Goal: Task Accomplishment & Management: Manage account settings

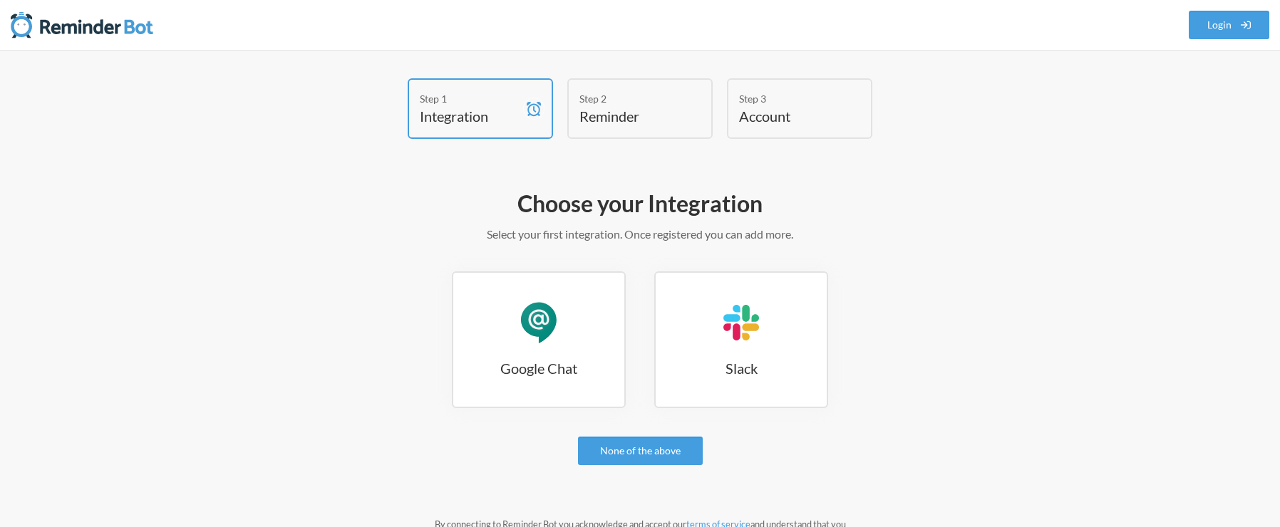
click at [1128, 231] on div "Step 1 Integration Step 2 Reminder Step 3 Account Choose your Integration Selec…" at bounding box center [640, 338] width 1280 height 577
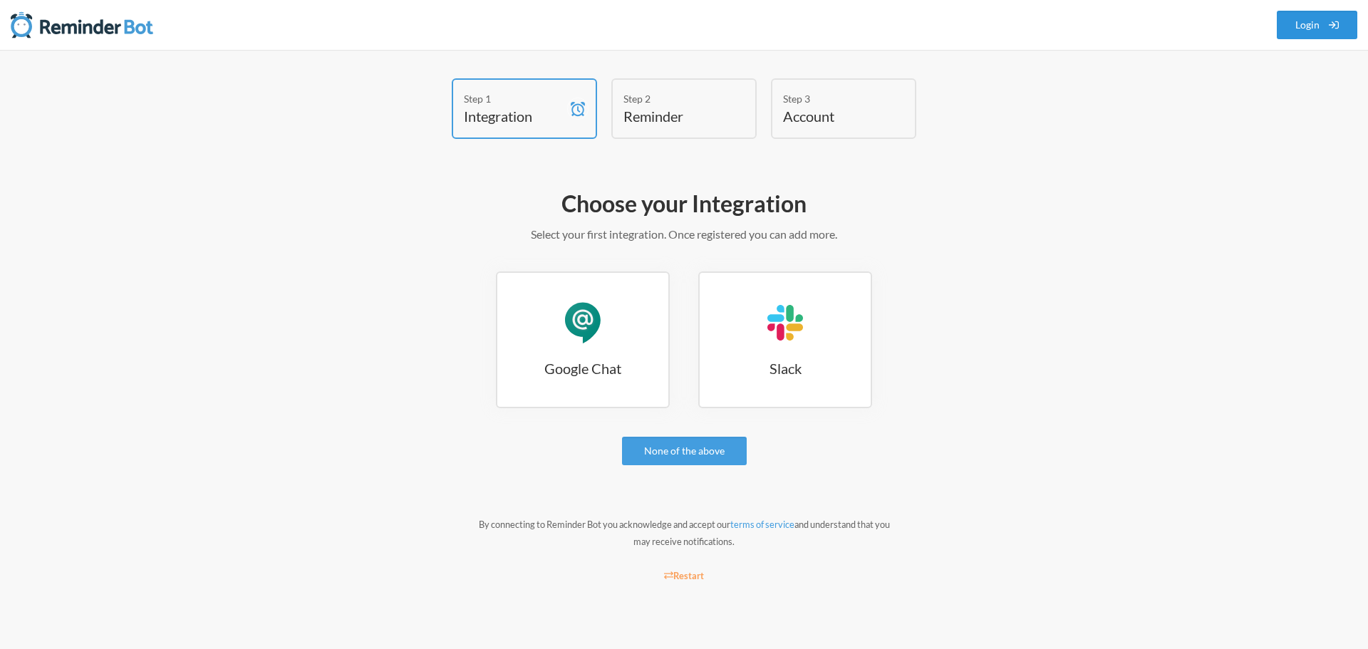
click at [1290, 30] on link "Login" at bounding box center [1317, 25] width 81 height 29
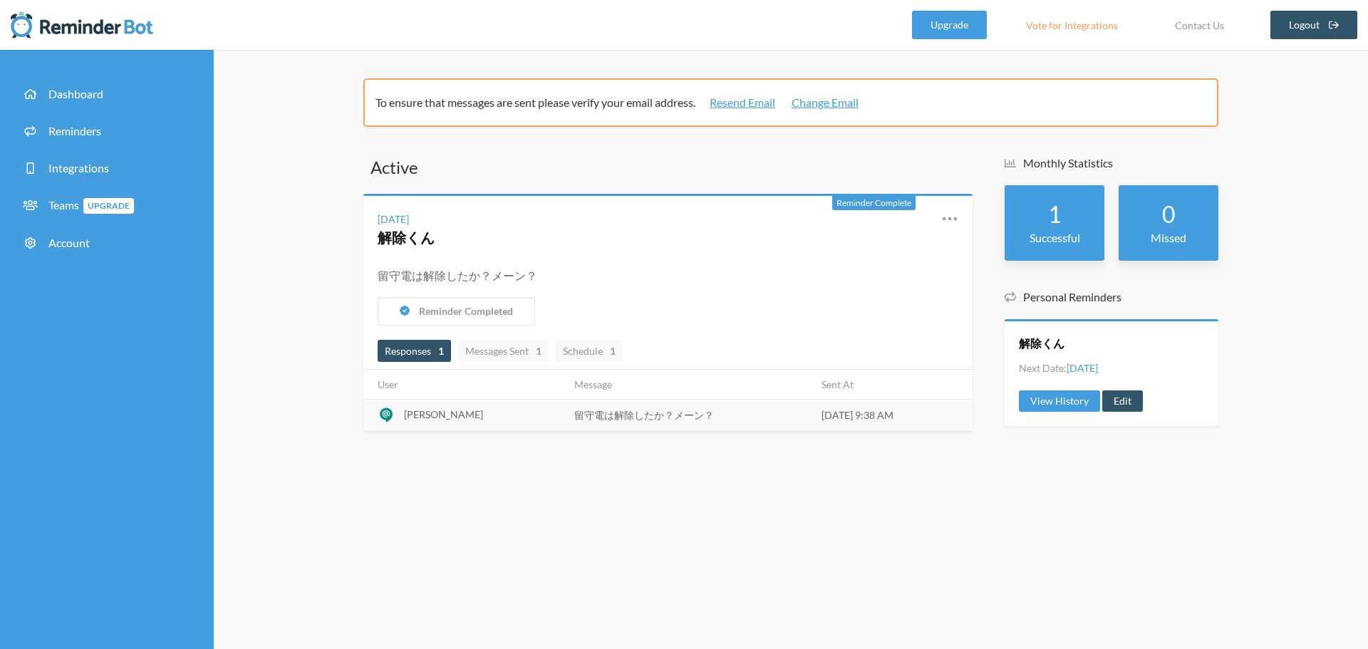
click at [475, 389] on th "User" at bounding box center [464, 385] width 202 height 30
click at [387, 389] on th "User" at bounding box center [464, 385] width 202 height 30
click at [401, 387] on th "User" at bounding box center [464, 385] width 202 height 30
click at [946, 217] on icon at bounding box center [949, 218] width 17 height 17
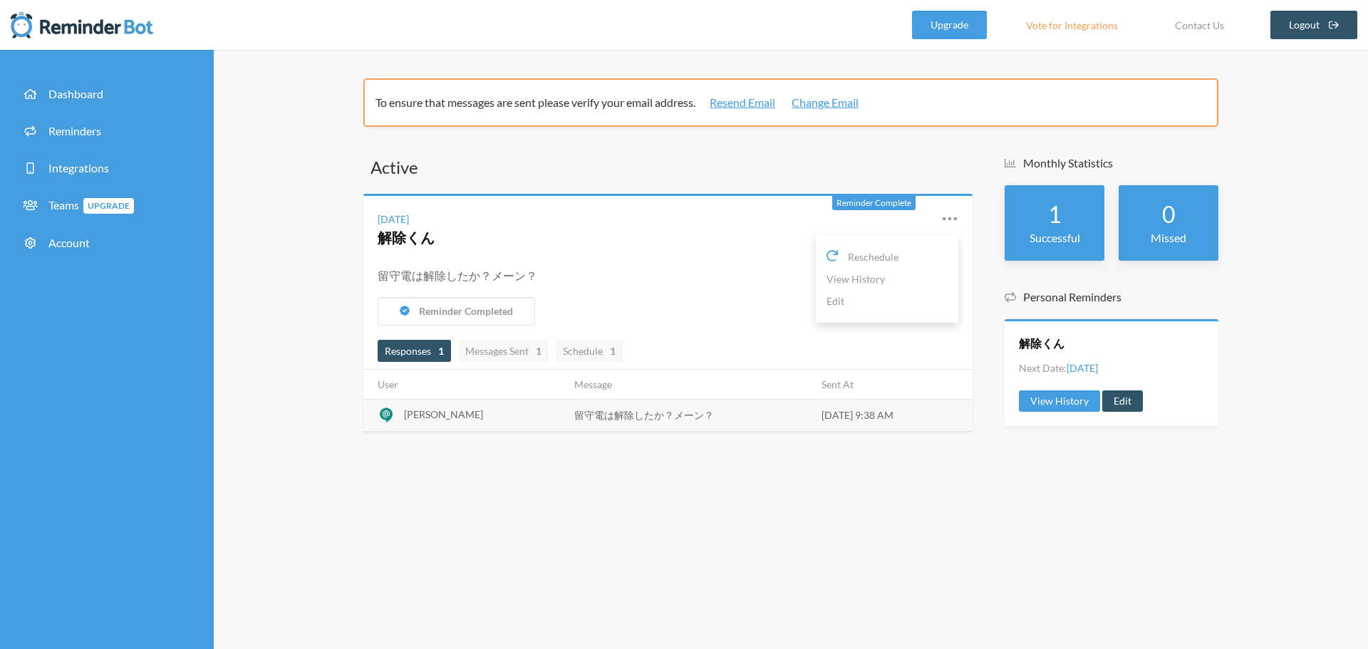
click at [750, 287] on div "留守電は解除したか？メーン？" at bounding box center [668, 276] width 581 height 29
click at [72, 131] on span "Reminders" at bounding box center [74, 131] width 53 height 14
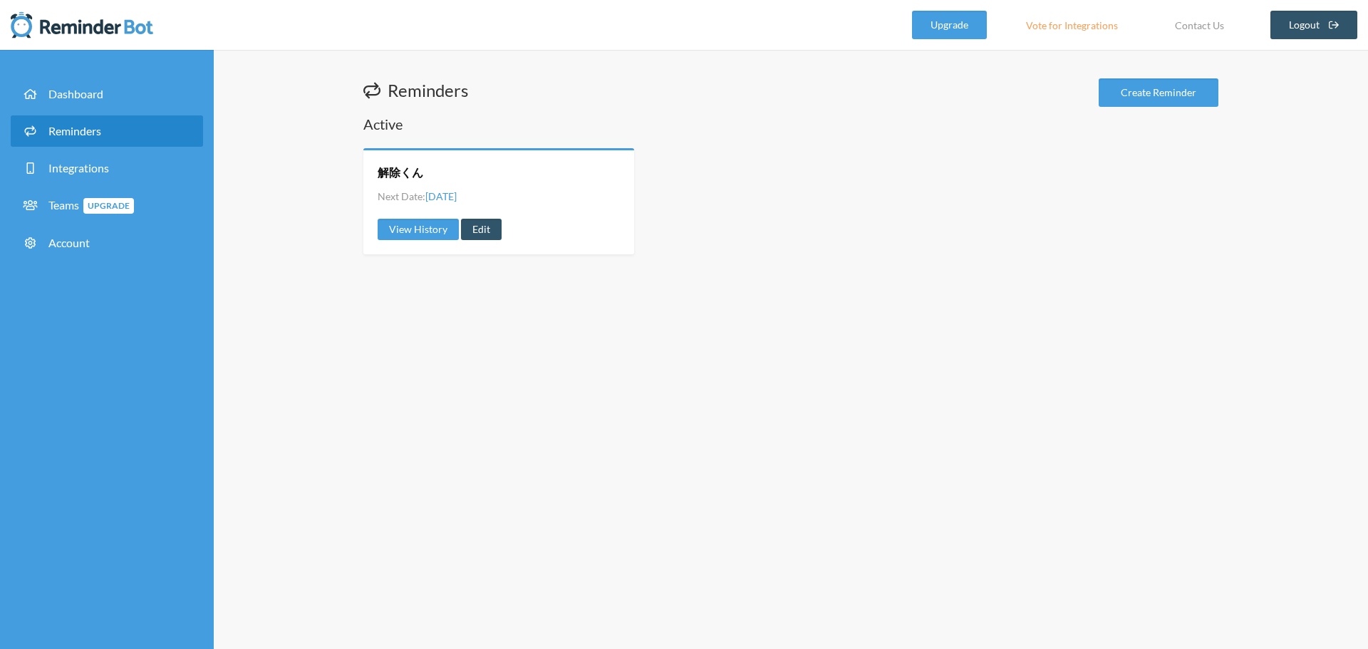
click at [1089, 36] on link "Vote for Integrations" at bounding box center [1072, 25] width 128 height 29
click at [482, 234] on link "Edit" at bounding box center [481, 229] width 41 height 21
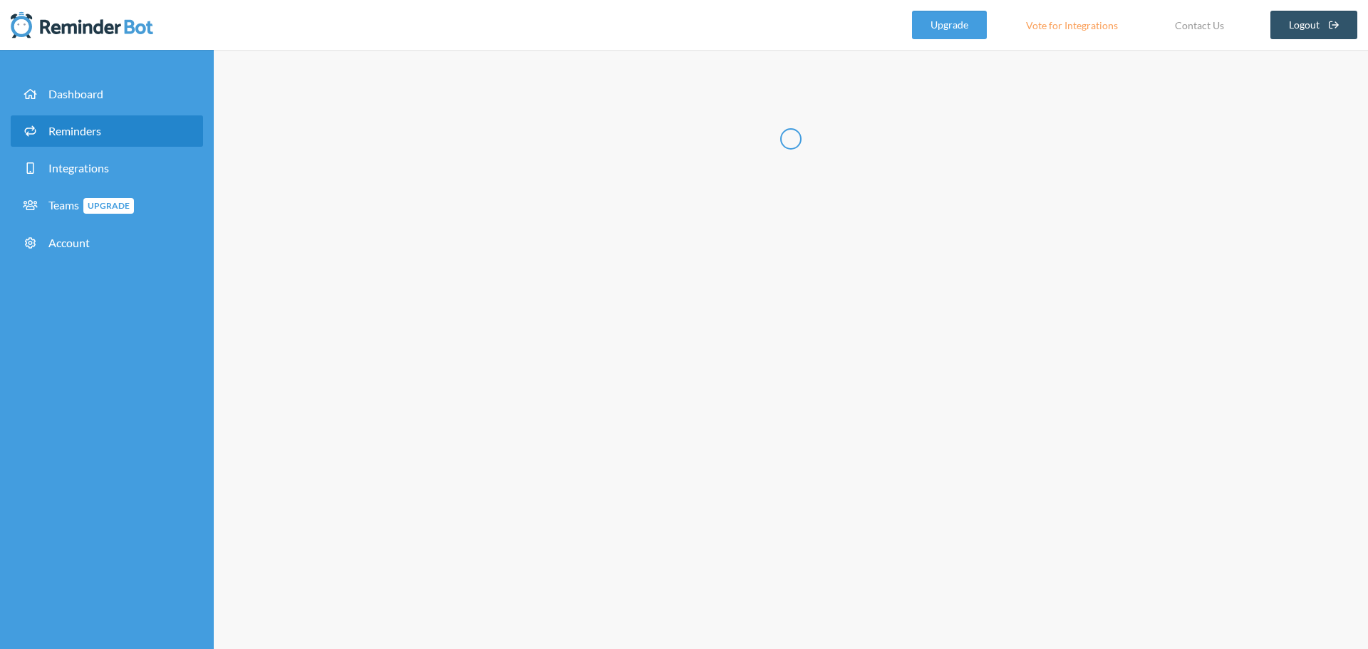
radio input "false"
radio input "true"
type input "解除くん"
select select "09:30:00"
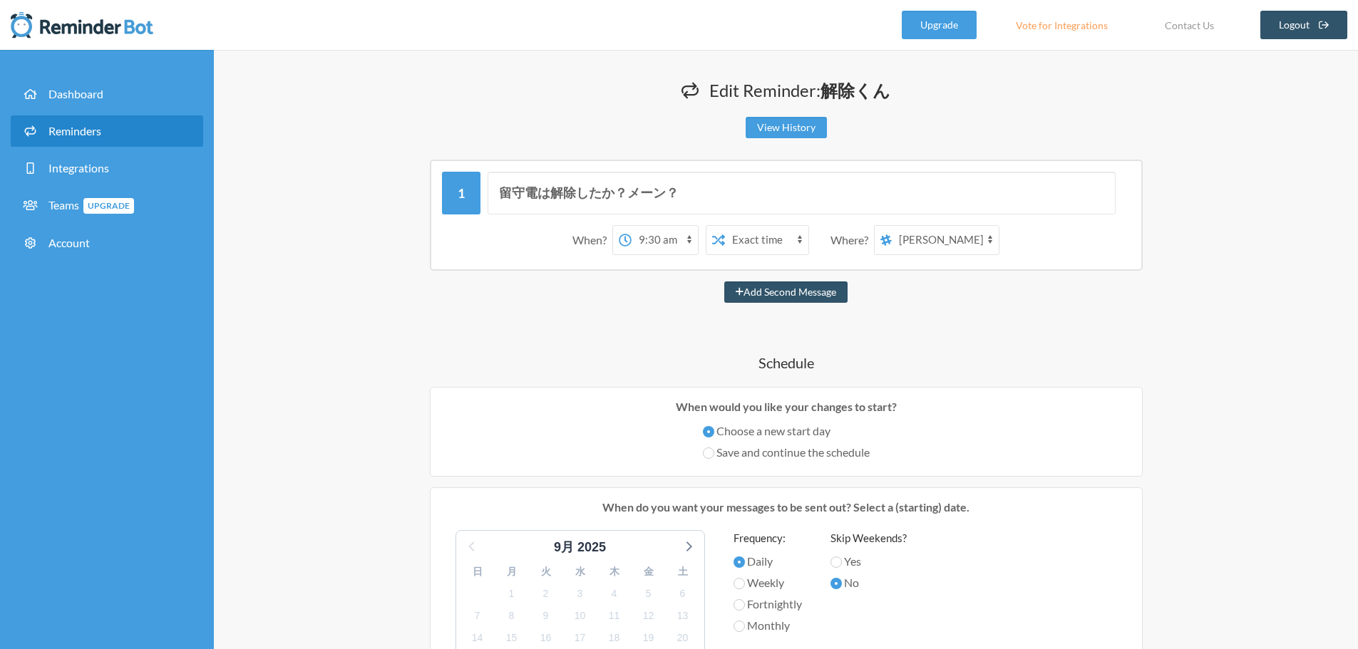
click at [959, 240] on select "[PERSON_NAME] テススペ202509 マイスペース" at bounding box center [945, 240] width 107 height 29
click at [892, 226] on select "[PERSON_NAME] テススペ202509 マイスペース" at bounding box center [945, 240] width 107 height 29
click at [1137, 339] on div "留守電は解除したか？メーン？ When? 12:00 am 12:15 am 12:30 am 12:45 am 1:00 am 1:15 am 1:30 a…" at bounding box center [785, 623] width 855 height 927
click at [970, 251] on select "[PERSON_NAME] テススペ202509 マイスペース" at bounding box center [945, 240] width 107 height 29
select select "spaces/AAQAdQxCQy8"
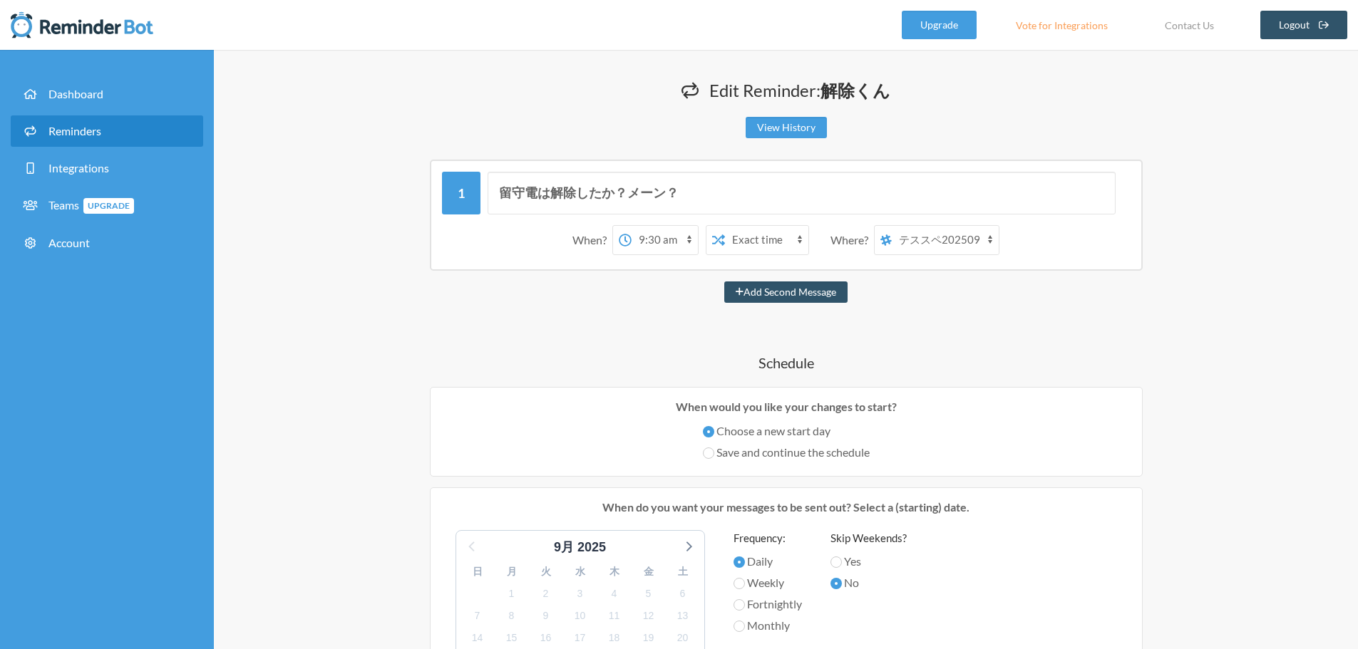
click at [892, 226] on select "[PERSON_NAME] テススペ202509 マイスペース" at bounding box center [945, 240] width 107 height 29
click at [1050, 319] on div "留守電は解除したか？メーン？ When? 12:00 am 12:15 am 12:30 am 12:45 am 1:00 am 1:15 am 1:30 a…" at bounding box center [785, 623] width 855 height 927
click at [743, 243] on select "Exact time Random time" at bounding box center [766, 240] width 83 height 29
click at [1004, 323] on div "留守電は解除したか？メーン？ When? 12:00 am 12:15 am 12:30 am 12:45 am 1:00 am 1:15 am 1:30 a…" at bounding box center [785, 623] width 855 height 927
click at [631, 252] on select "12:00 am 12:15 am 12:30 am 12:45 am 1:00 am 1:15 am 1:30 am 1:45 am 2:00 am 2:1…" at bounding box center [664, 240] width 66 height 29
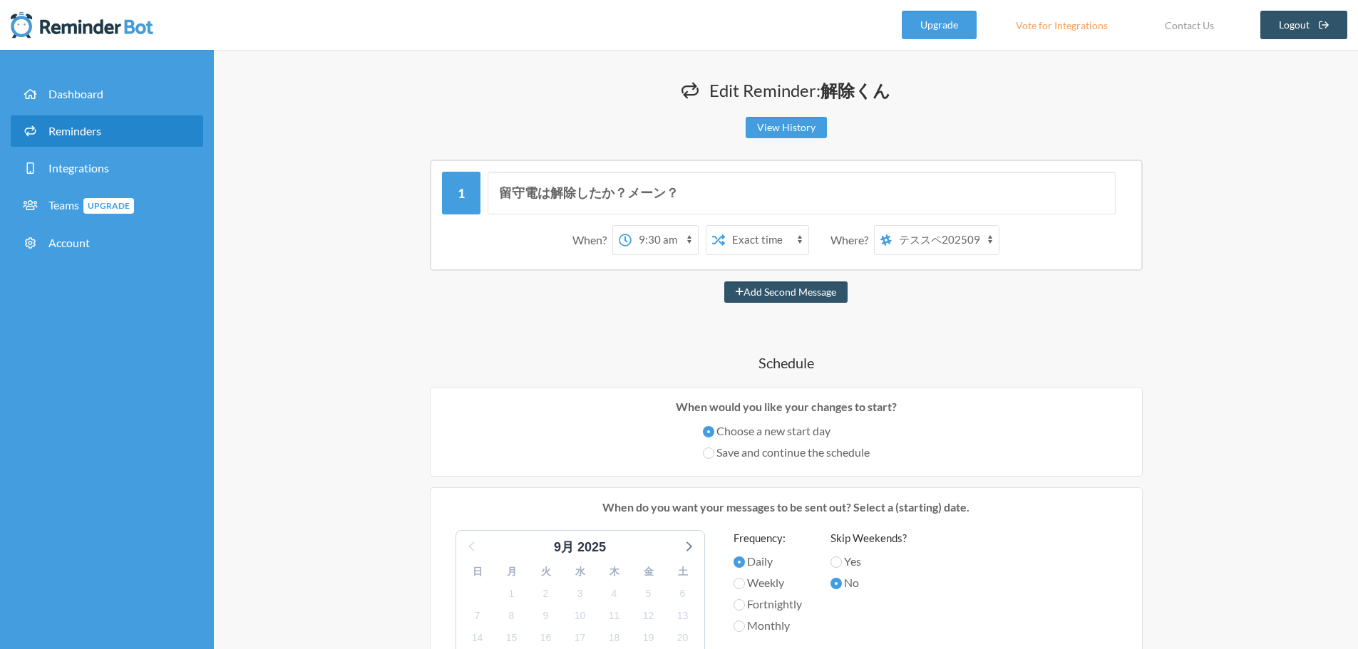
select select "09:00:00"
click at [631, 226] on select "12:00 am 12:15 am 12:30 am 12:45 am 1:00 am 1:15 am 1:30 am 1:45 am 2:00 am 2:1…" at bounding box center [664, 240] width 66 height 29
click at [1046, 378] on div "留守電は解除したか？メーン？ When? 12:00 am 12:15 am 12:30 am 12:45 am 1:00 am 1:15 am 1:30 a…" at bounding box center [785, 608] width 855 height 896
click at [761, 291] on button "Add Second Message" at bounding box center [785, 292] width 123 height 21
select select "10:00:00"
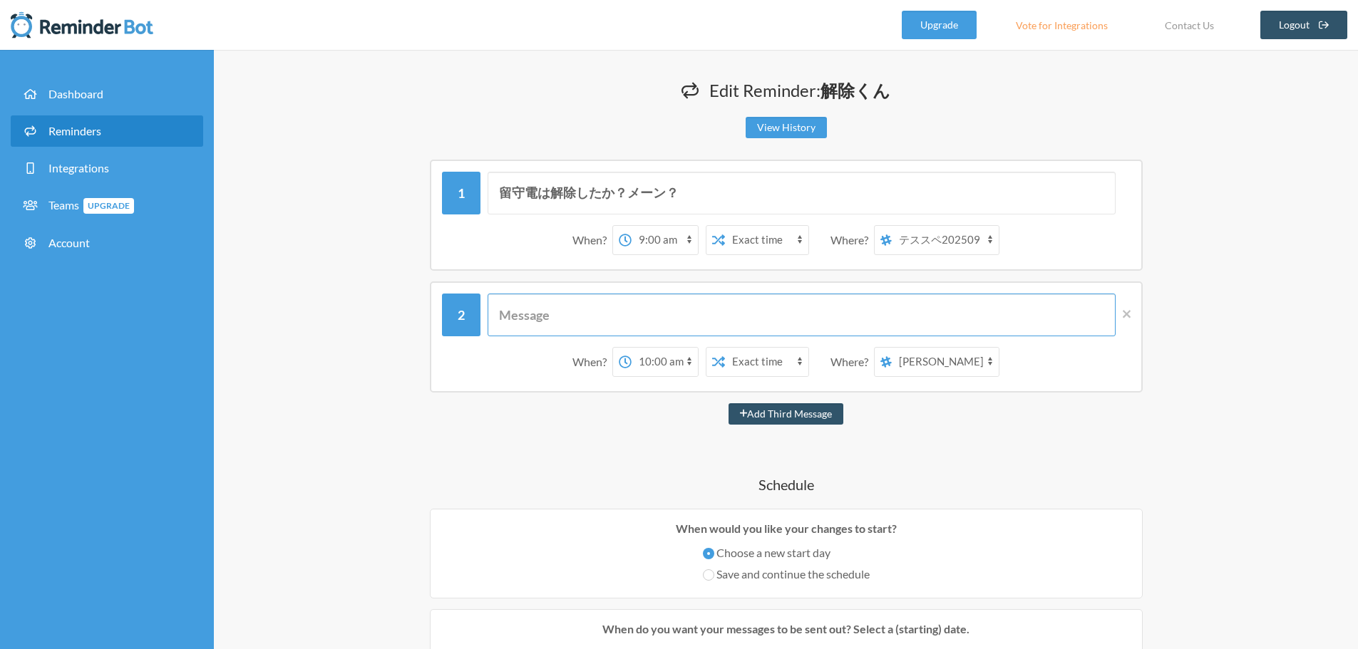
click at [637, 311] on input "text" at bounding box center [801, 315] width 628 height 43
click at [630, 315] on input "text" at bounding box center [801, 315] width 628 height 43
click at [465, 415] on div "Add Third Message" at bounding box center [785, 413] width 855 height 21
click at [670, 319] on input "text" at bounding box center [801, 315] width 628 height 43
type input "1"
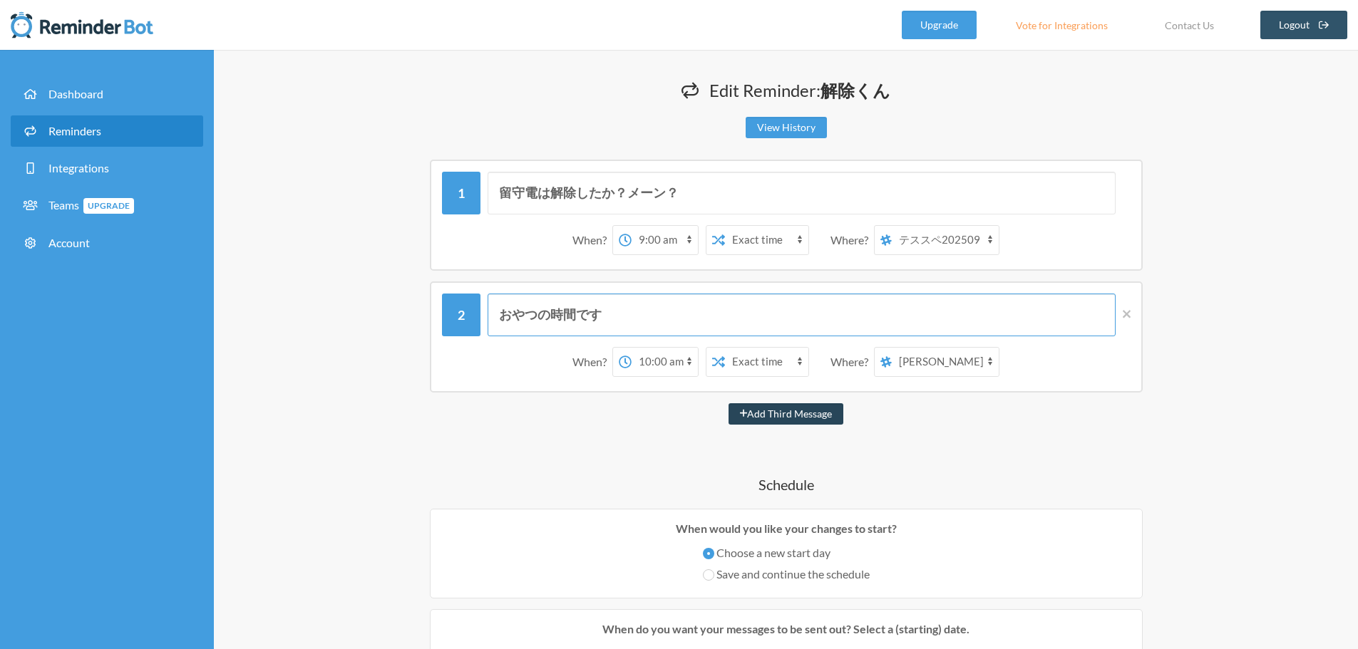
type input "おやつの時間です"
click at [808, 413] on button "Add Third Message" at bounding box center [785, 413] width 115 height 21
select select "11:00:00"
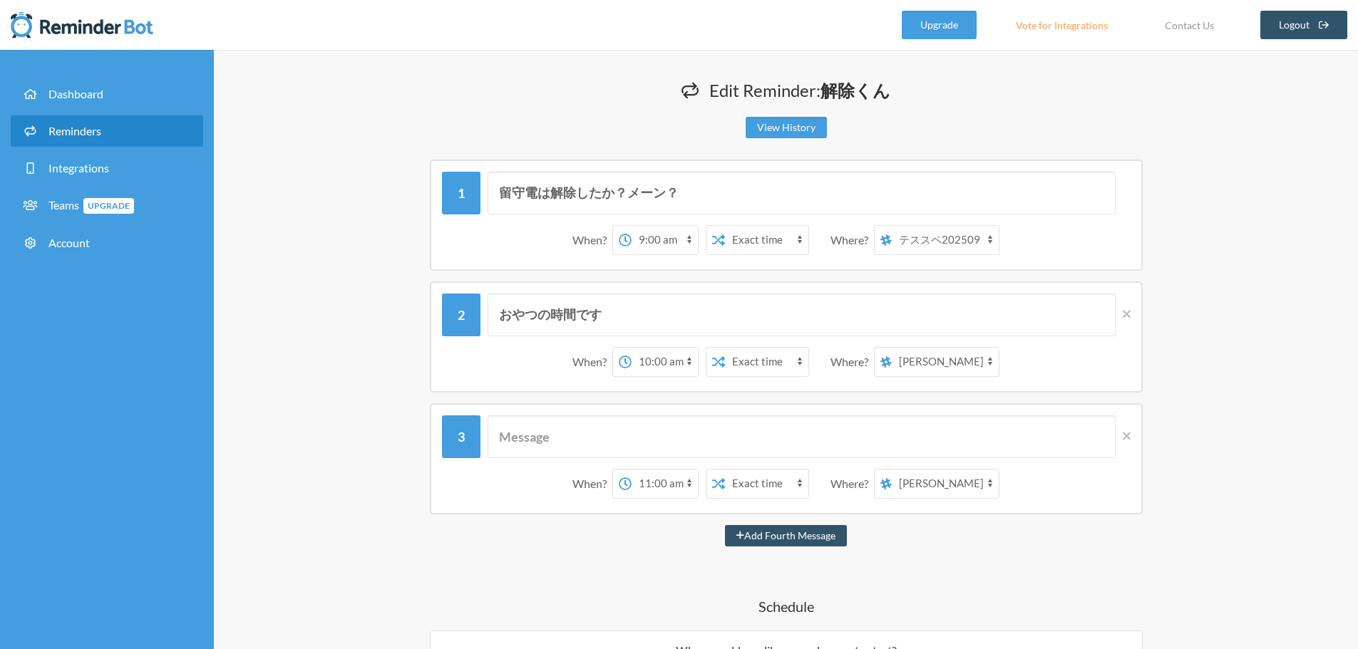
click at [956, 371] on select "[PERSON_NAME] テススペ202509 マイスペース" at bounding box center [945, 362] width 107 height 29
select select "spaces/AAQAdQxCQy8"
click at [892, 348] on select "[PERSON_NAME] テススペ202509 マイスペース" at bounding box center [945, 362] width 107 height 29
click at [722, 438] on input "text" at bounding box center [801, 437] width 628 height 43
type input "お昼です"
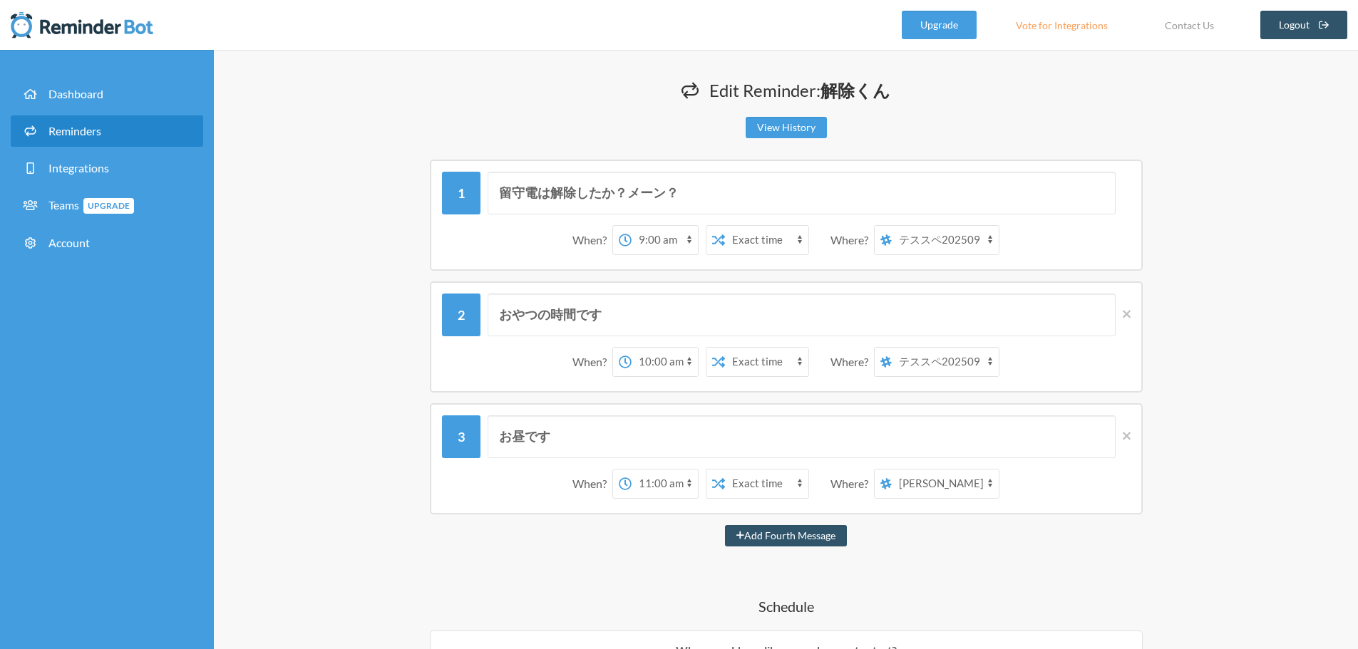
click at [665, 482] on select "12:00 am 12:15 am 12:30 am 12:45 am 1:00 am 1:15 am 1:30 am 1:45 am 2:00 am 2:1…" at bounding box center [664, 484] width 66 height 29
select select "12:00:00"
click at [631, 470] on select "12:00 am 12:15 am 12:30 am 12:45 am 1:00 am 1:15 am 1:30 am 1:45 am 2:00 am 2:1…" at bounding box center [664, 484] width 66 height 29
click at [954, 486] on select "[PERSON_NAME] テススペ202509 マイスペース" at bounding box center [945, 484] width 107 height 29
select select "spaces/AAQAdQxCQy8"
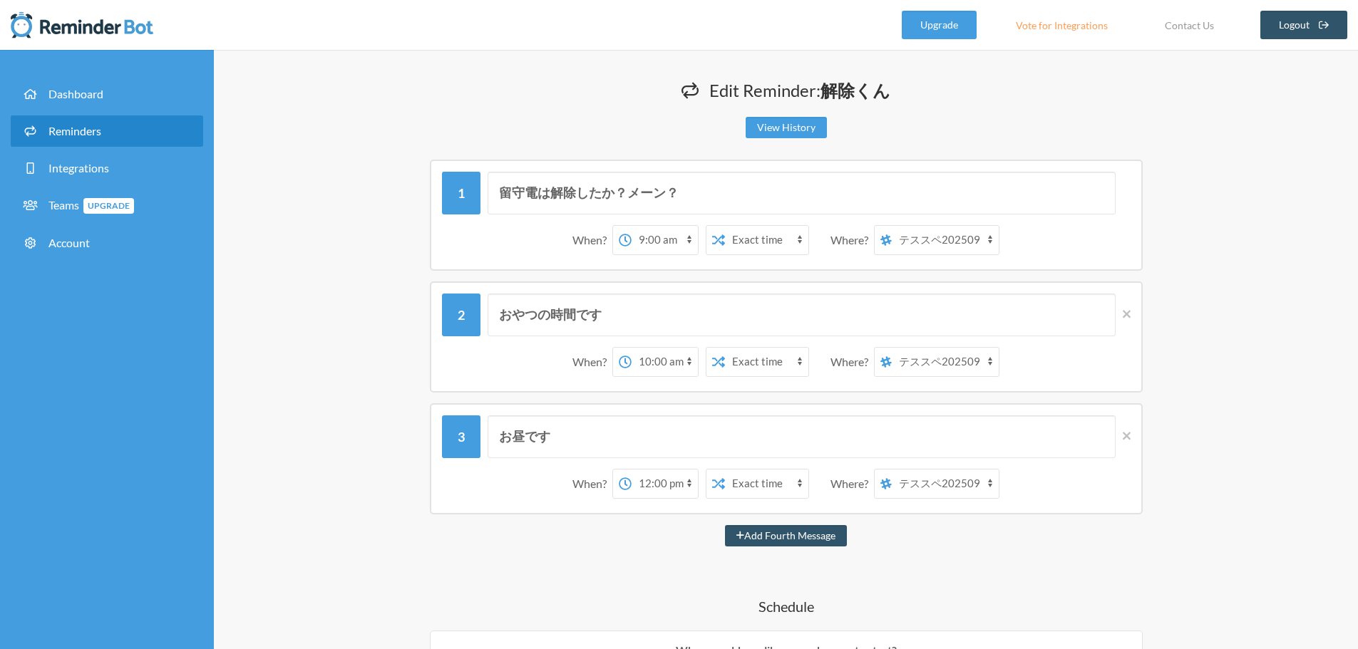
click at [892, 470] on select "[PERSON_NAME] テススペ202509 マイスペース" at bounding box center [945, 484] width 107 height 29
click at [829, 538] on button "Add Fourth Message" at bounding box center [786, 535] width 122 height 21
select select "13:00:00"
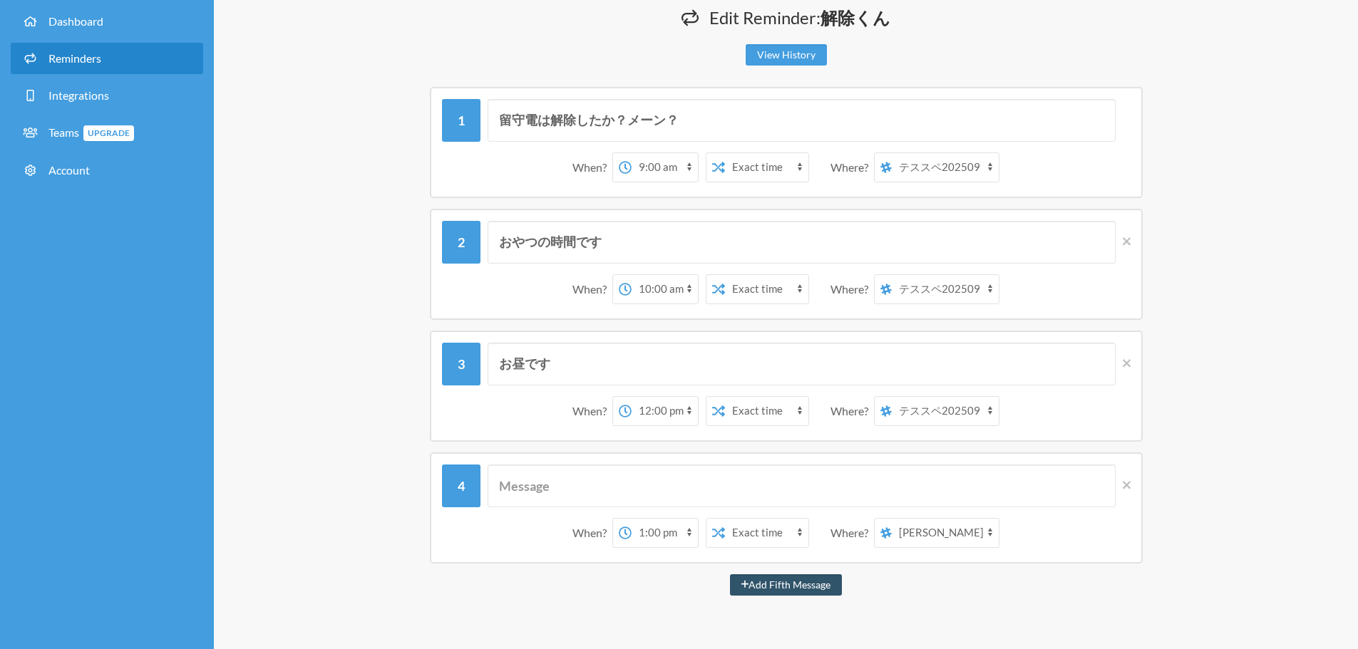
scroll to position [143, 0]
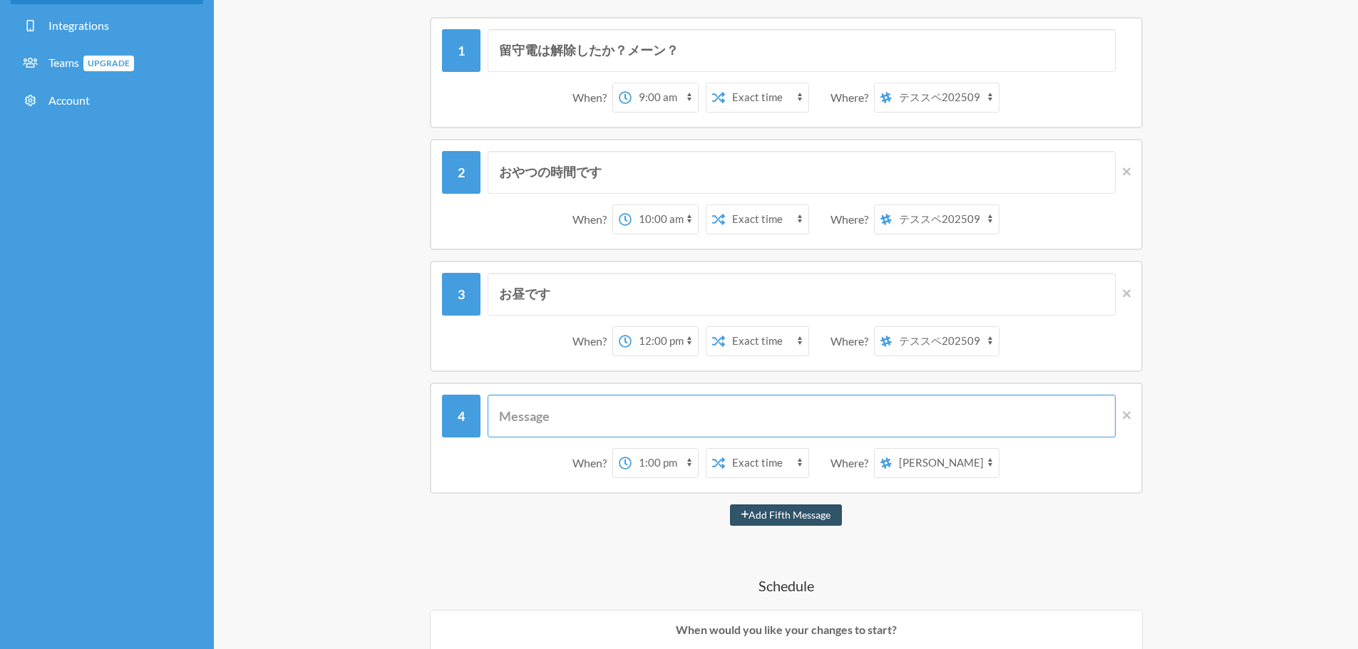
click at [580, 423] on input "text" at bounding box center [801, 416] width 628 height 43
click at [582, 298] on input "お昼です" at bounding box center [801, 294] width 628 height 43
click at [577, 297] on input "お昼です" at bounding box center [801, 294] width 628 height 43
drag, startPoint x: 577, startPoint y: 297, endPoint x: 476, endPoint y: 295, distance: 100.5
click at [476, 295] on div "お昼です" at bounding box center [786, 294] width 688 height 43
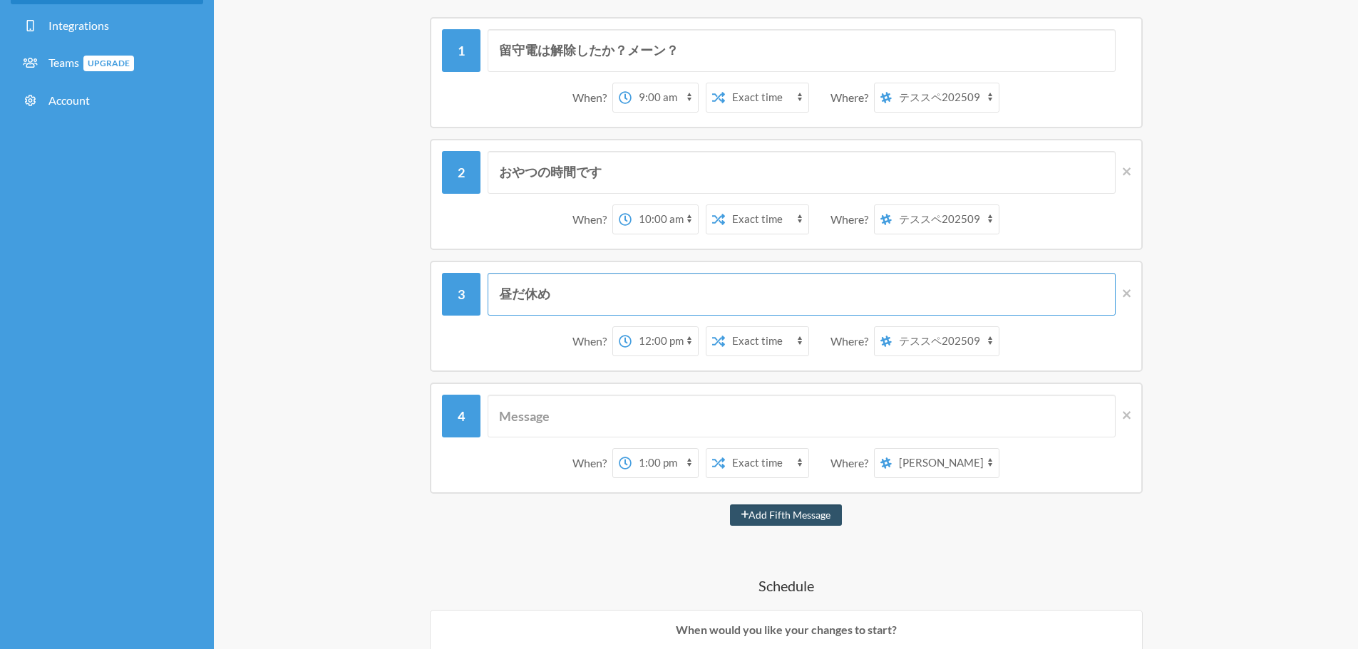
type input "昼だ休め"
click at [611, 421] on input "text" at bounding box center [801, 416] width 628 height 43
type input "昼"
type input "ランチ食べた？"
click at [676, 473] on select "12:00 am 12:15 am 12:30 am 12:45 am 1:00 am 1:15 am 1:30 am 1:45 am 2:00 am 2:1…" at bounding box center [664, 463] width 66 height 29
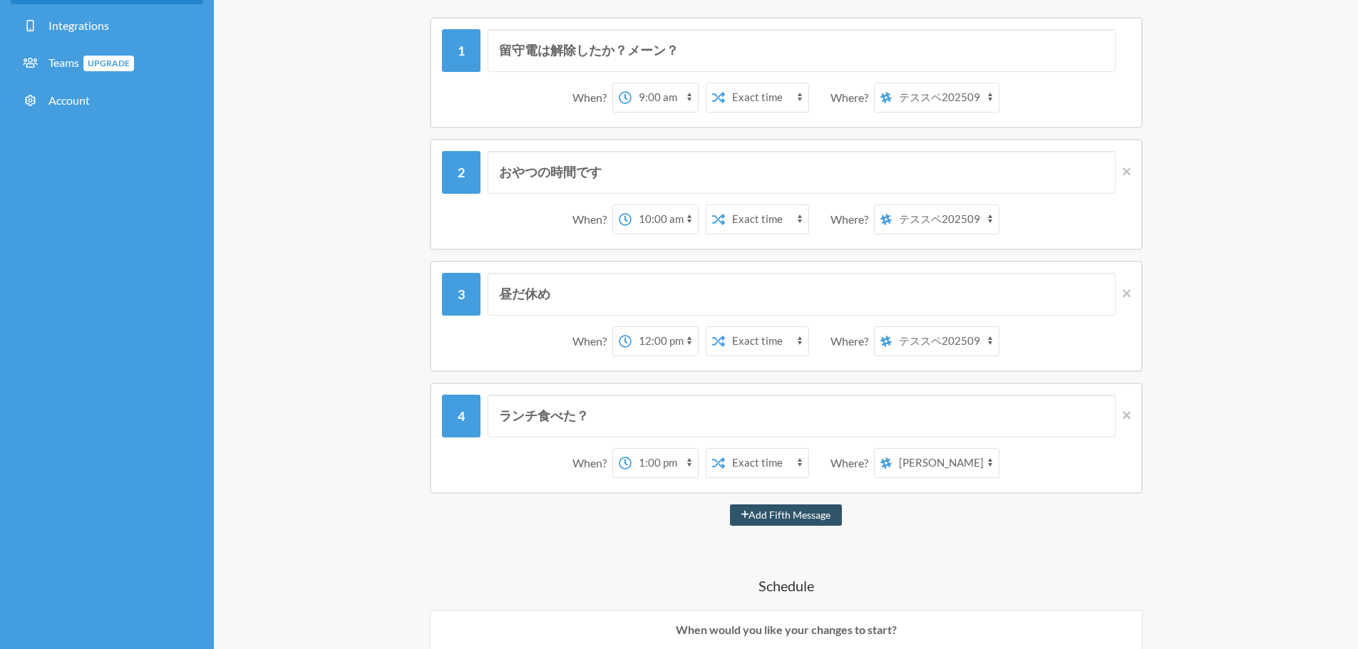
click at [676, 473] on select "12:00 am 12:15 am 12:30 am 12:45 am 1:00 am 1:15 am 1:30 am 1:45 am 2:00 am 2:1…" at bounding box center [664, 463] width 66 height 29
click at [766, 516] on button "Add Fifth Message" at bounding box center [786, 515] width 113 height 21
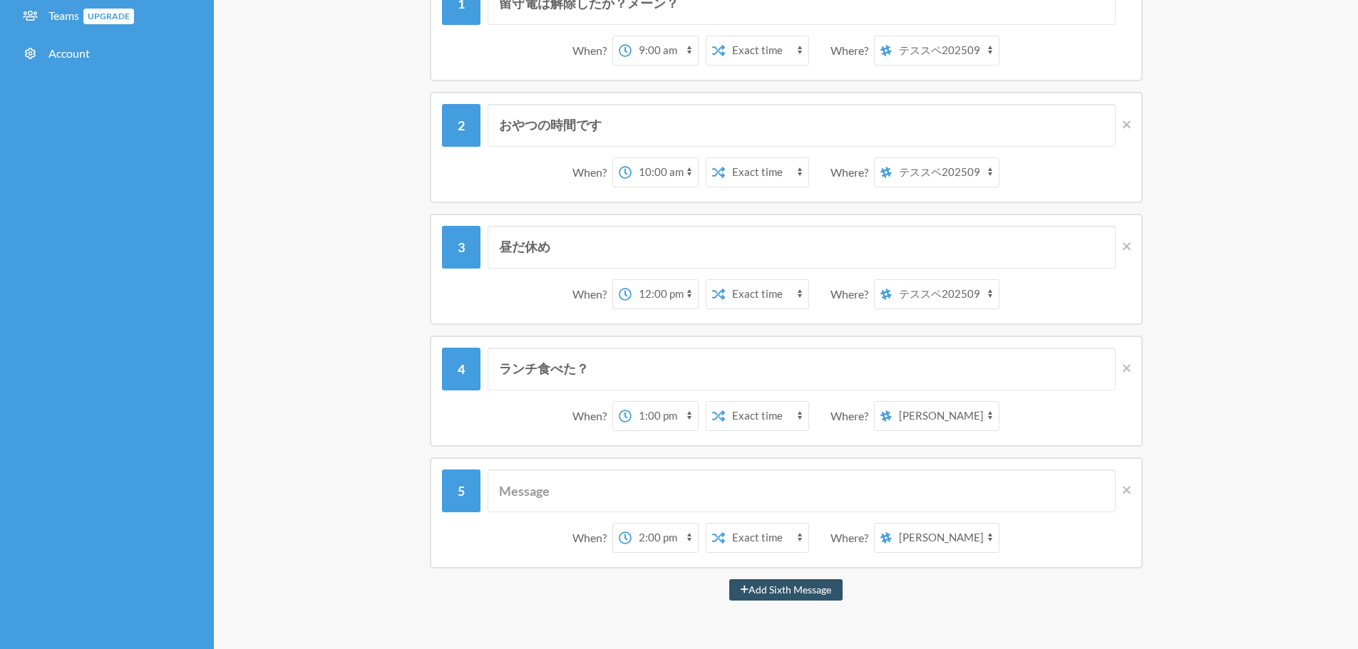
scroll to position [214, 0]
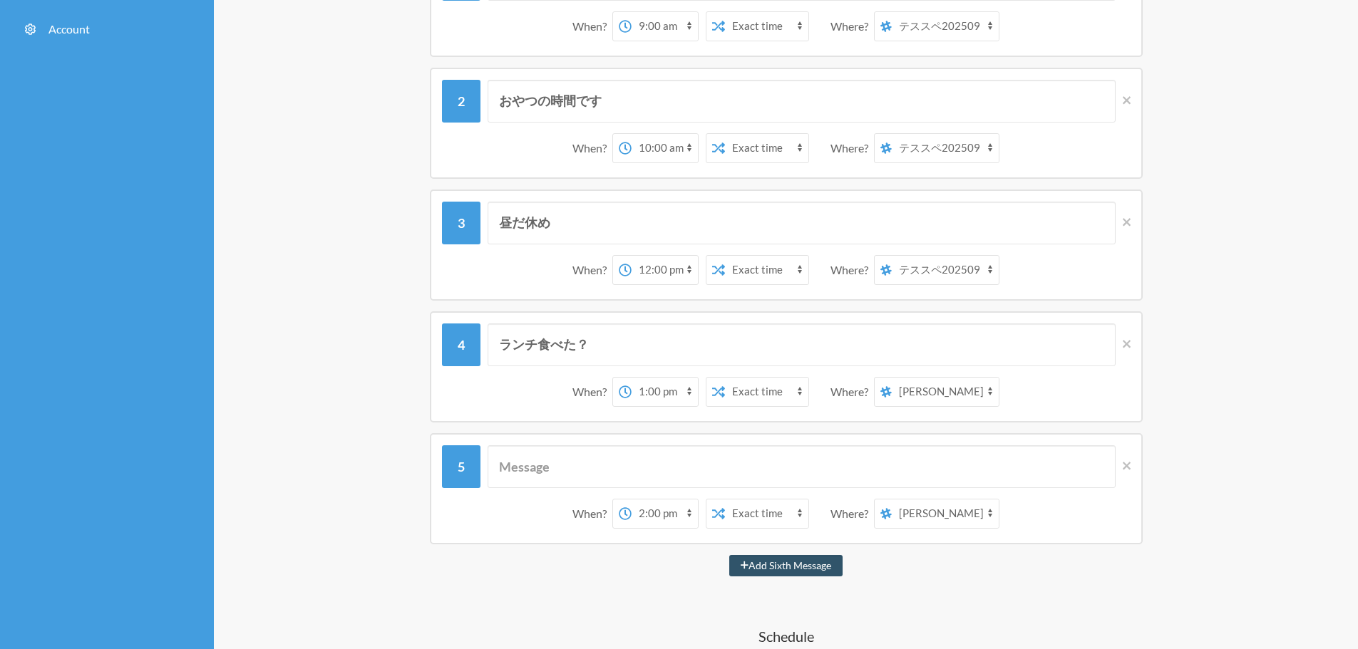
click at [662, 514] on select "12:00 am 12:15 am 12:30 am 12:45 am 1:00 am 1:15 am 1:30 am 1:45 am 2:00 am 2:1…" at bounding box center [664, 514] width 66 height 29
select select "15:00:00"
click at [631, 500] on select "12:00 am 12:15 am 12:30 am 12:45 am 1:00 am 1:15 am 1:30 am 1:45 am 2:00 am 2:1…" at bounding box center [664, 514] width 66 height 29
click at [612, 457] on input "text" at bounding box center [801, 466] width 628 height 43
type input "おやつの時間です"
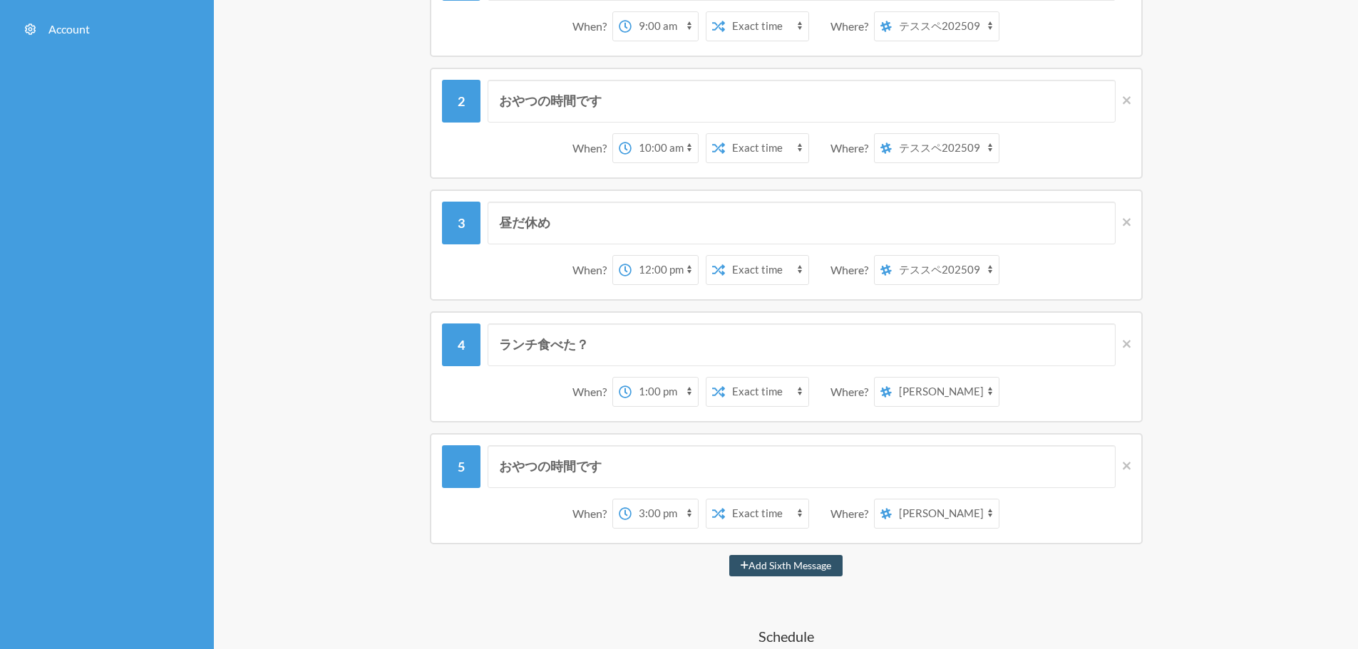
click at [1165, 550] on div "留守電は解除したか？メーン？ When? 12:00 am 12:15 am 12:30 am 12:45 am 1:00 am 1:15 am 1:30 a…" at bounding box center [785, 637] width 855 height 1383
click at [934, 522] on select "[PERSON_NAME] テススペ202509 マイスペース" at bounding box center [945, 514] width 107 height 29
select select "spaces/AAQAdQxCQy8"
click at [892, 500] on select "[PERSON_NAME] テススペ202509 マイスペース" at bounding box center [945, 514] width 107 height 29
click at [1173, 542] on div "おやつの時間です When? 12:00 am 12:15 am 12:30 am 12:45 am 1:00 am 1:15 am 1:30 am 1:45…" at bounding box center [785, 488] width 855 height 111
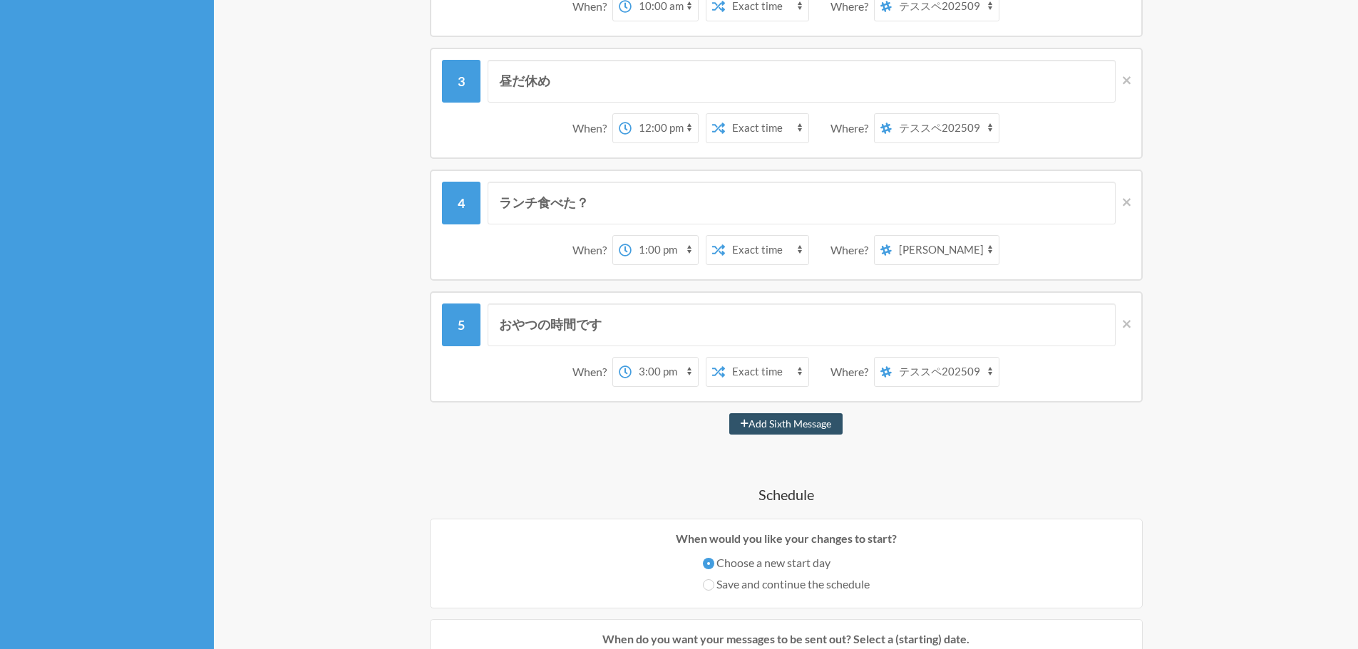
scroll to position [356, 0]
click at [756, 431] on button "Add Sixth Message" at bounding box center [785, 423] width 113 height 21
select select "16:00:00"
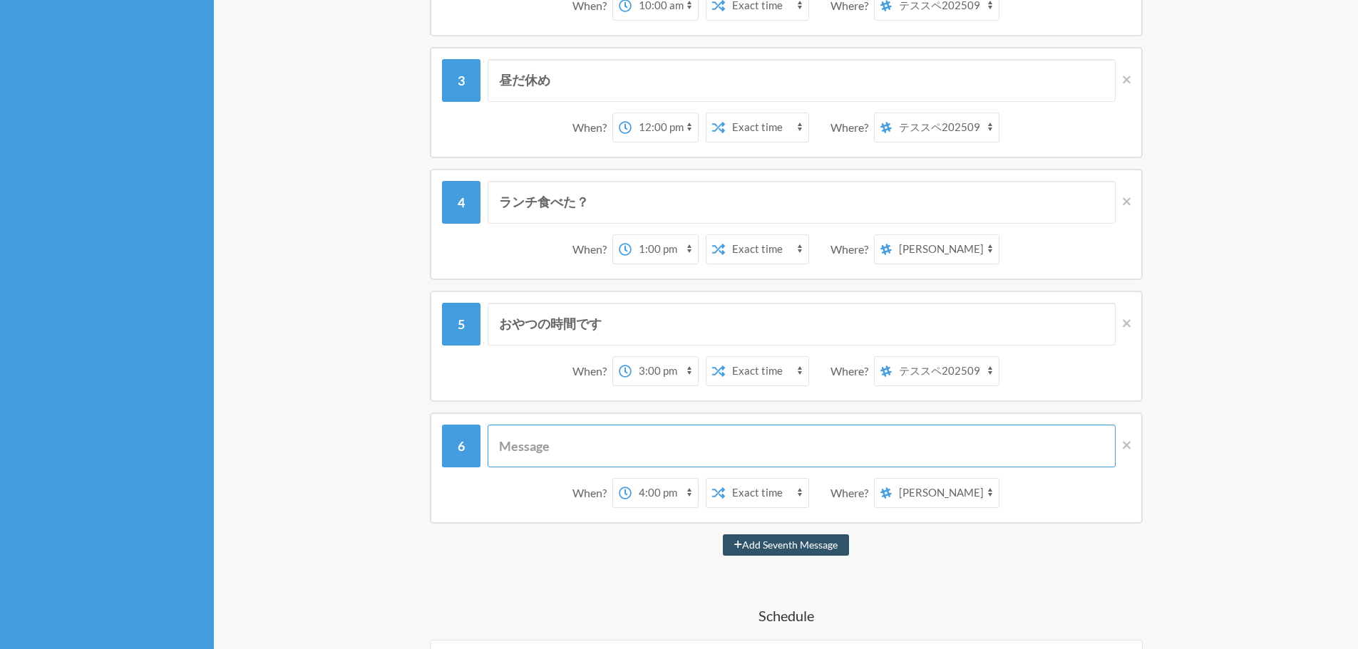
click at [604, 448] on input "text" at bounding box center [801, 446] width 628 height 43
type input "お"
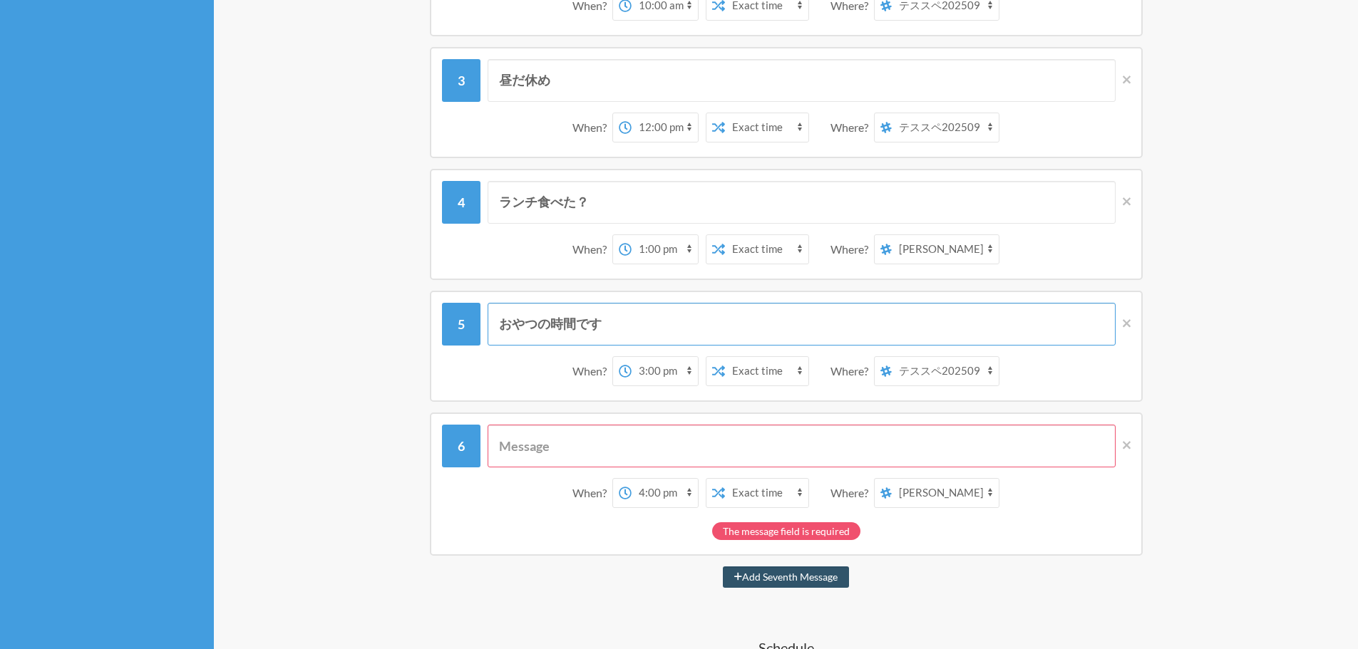
drag, startPoint x: 641, startPoint y: 328, endPoint x: 501, endPoint y: 328, distance: 139.7
click at [501, 328] on input "おやつの時間です" at bounding box center [801, 324] width 628 height 43
click at [554, 450] on input "text" at bounding box center [801, 446] width 628 height 43
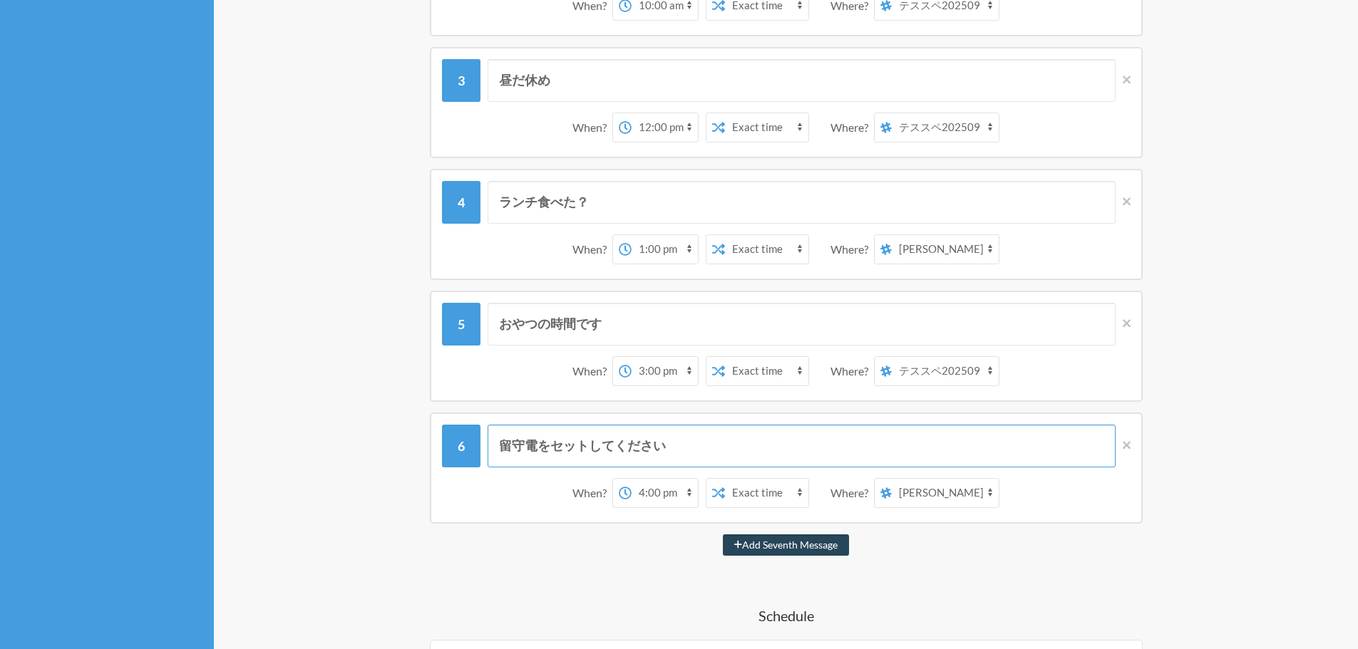
type input "留守電をセットしてください"
click at [738, 550] on icon at bounding box center [738, 545] width 8 height 10
select select "17:00:00"
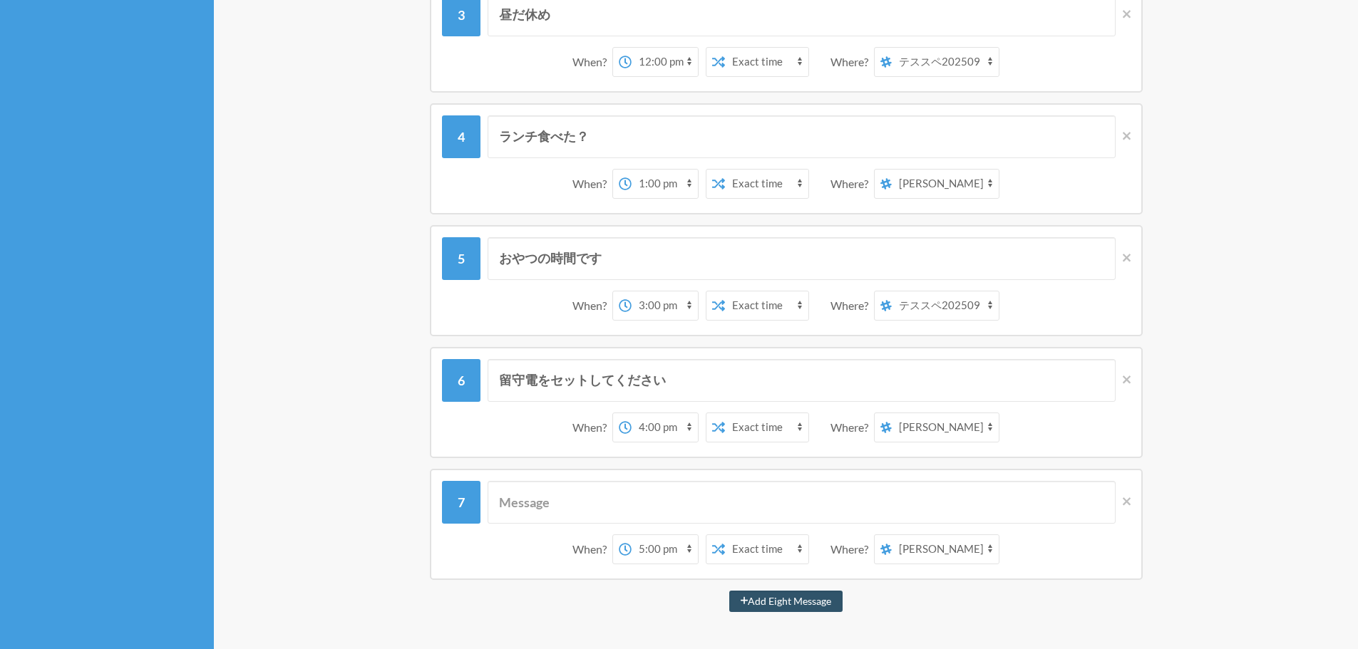
scroll to position [499, 0]
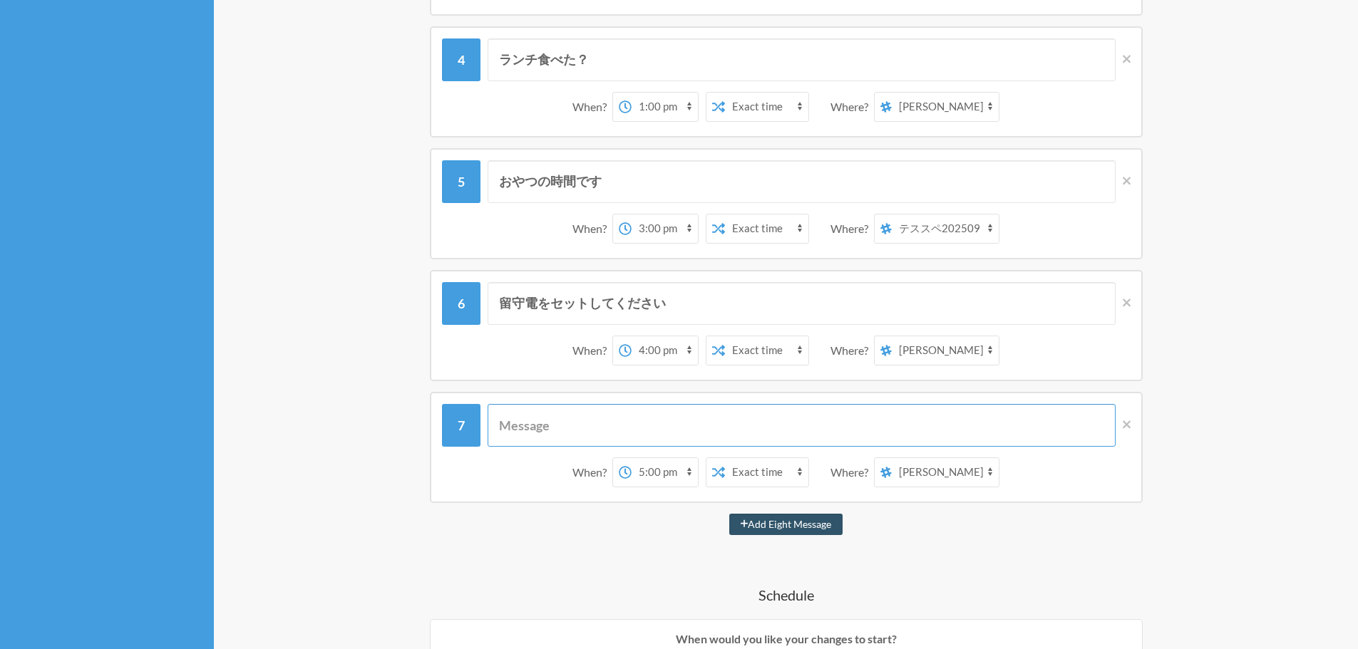
click at [661, 436] on input "text" at bounding box center [801, 425] width 628 height 43
drag, startPoint x: 629, startPoint y: 176, endPoint x: 343, endPoint y: 185, distance: 285.9
click at [343, 185] on div "Edit Reminder: 解除くん View History Messages are not sending from this deactivated…" at bounding box center [786, 494] width 912 height 1830
click at [610, 445] on input "text" at bounding box center [801, 425] width 628 height 43
paste input "おやつの時間です"
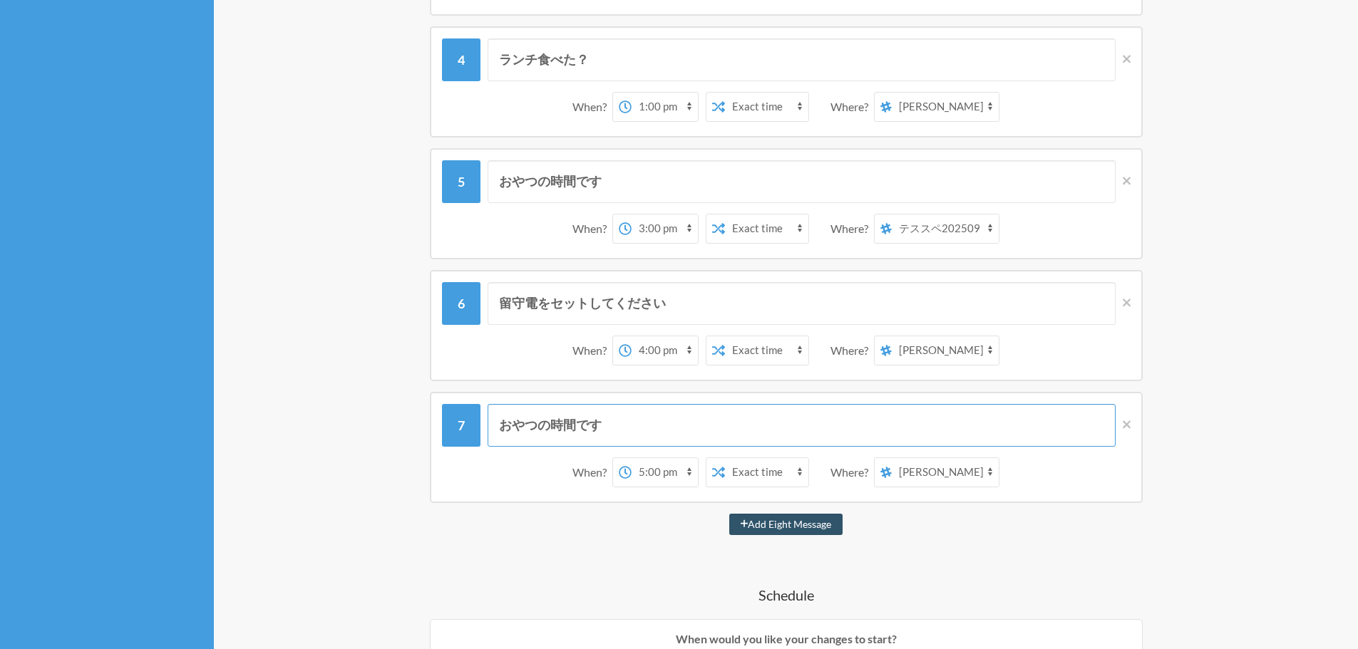
type input "おやつの時間です"
click at [996, 566] on div "留守電は解除したか？メーン？ When? 12:00 am 12:15 am 12:30 am 12:45 am 1:00 am 1:15 am 1:30 a…" at bounding box center [785, 474] width 855 height 1627
click at [778, 517] on button "Add Eight Message" at bounding box center [786, 524] width 114 height 21
select select "18:00:00"
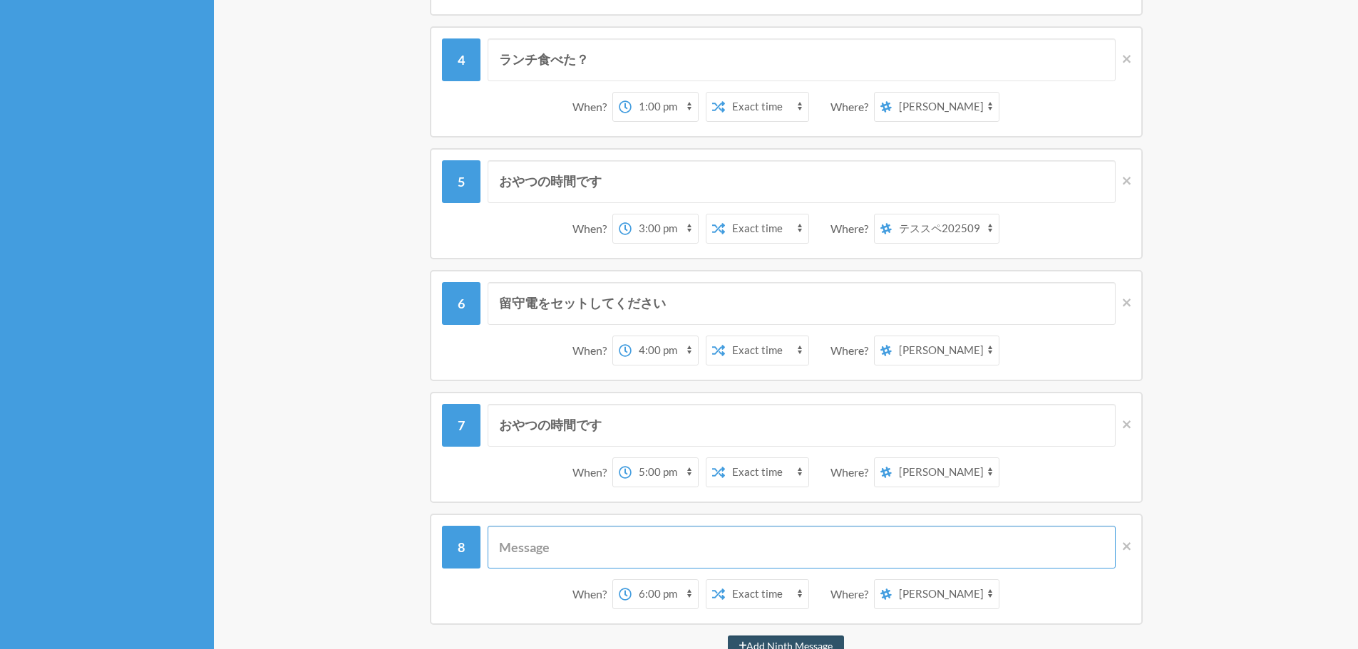
click at [684, 541] on input "text" at bounding box center [801, 547] width 628 height 43
paste input "おやつの時間です"
type input "おやつの時間です"
click at [960, 356] on select "[PERSON_NAME] テススペ202509 マイスペース" at bounding box center [945, 350] width 107 height 29
select select "spaces/AAQAdQxCQy8"
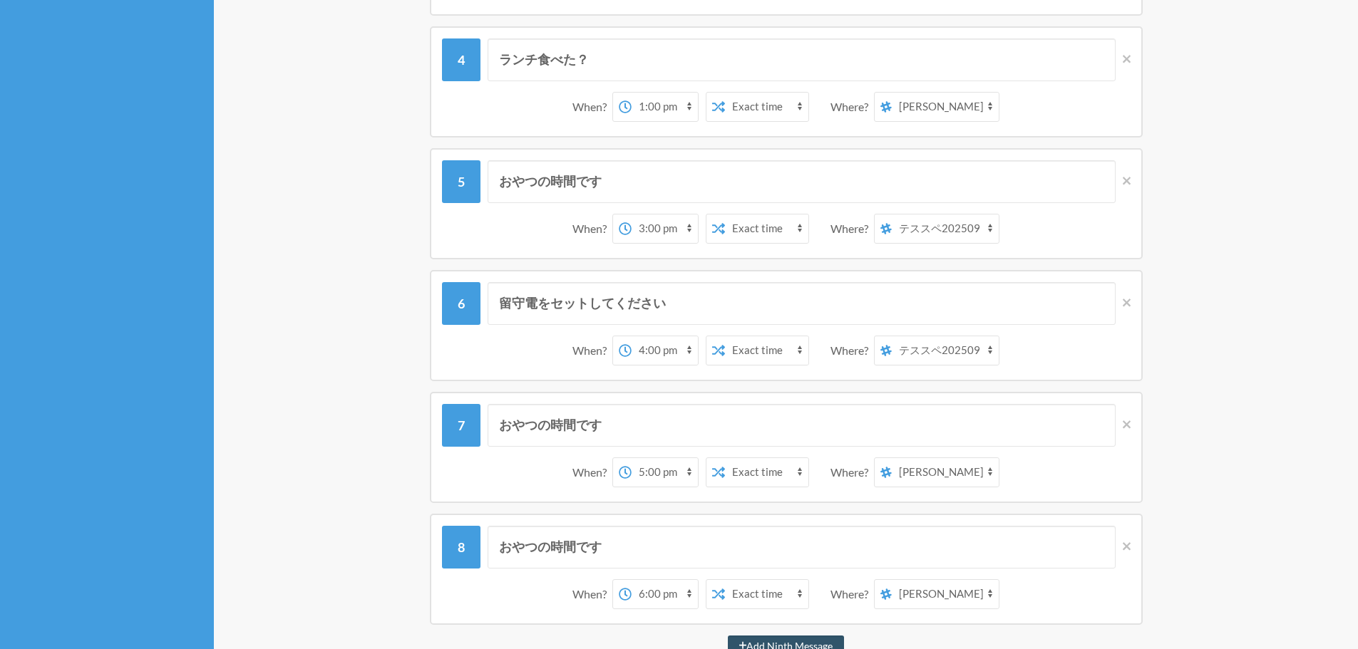
click at [892, 336] on select "[PERSON_NAME] テススペ202509 マイスペース" at bounding box center [945, 350] width 107 height 29
click at [951, 470] on select "[PERSON_NAME] テススペ202509 マイスペース" at bounding box center [945, 472] width 107 height 29
select select "spaces/AAQAdQxCQy8"
click at [892, 458] on select "[PERSON_NAME] テススペ202509 マイスペース" at bounding box center [945, 472] width 107 height 29
click at [951, 593] on select "[PERSON_NAME] テススペ202509 マイスペース" at bounding box center [945, 594] width 107 height 29
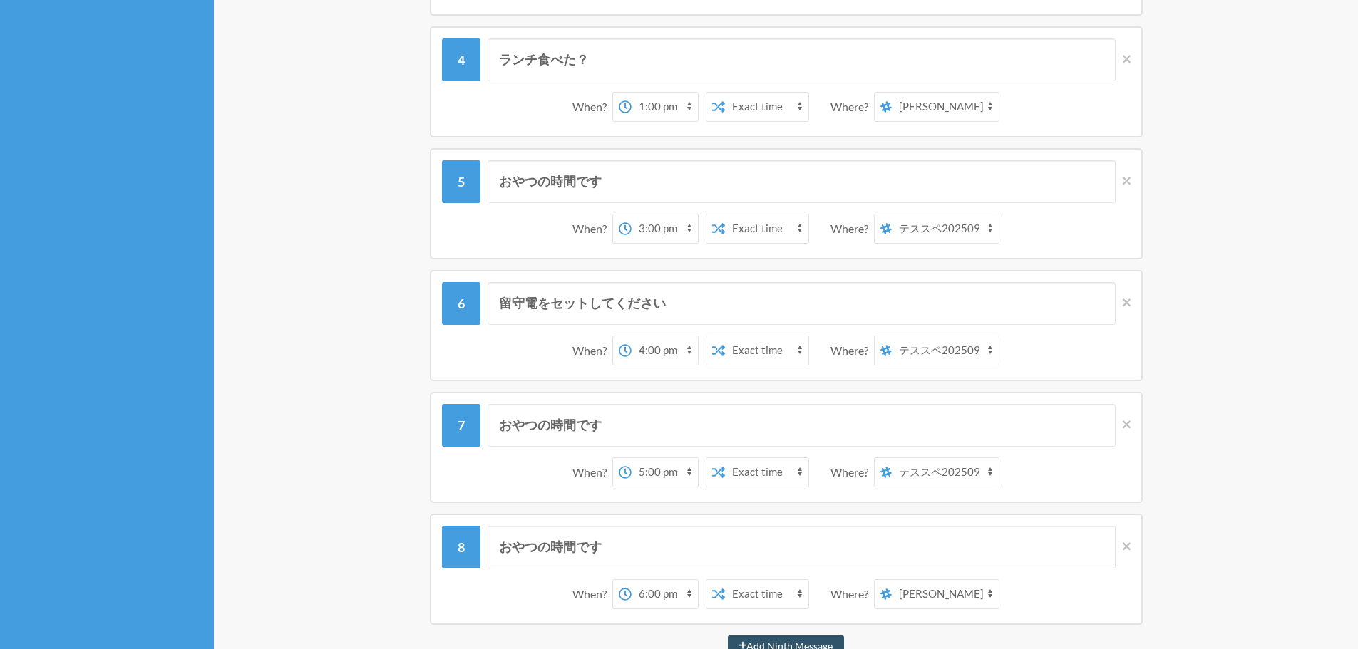
select select "spaces/AAQAdQxCQy8"
click at [892, 580] on select "[PERSON_NAME] テススペ202509 マイスペース" at bounding box center [945, 594] width 107 height 29
click at [1334, 552] on div "Edit Reminder: 解除くん View History Messages are not sending from this deactivated…" at bounding box center [786, 555] width 1144 height 2008
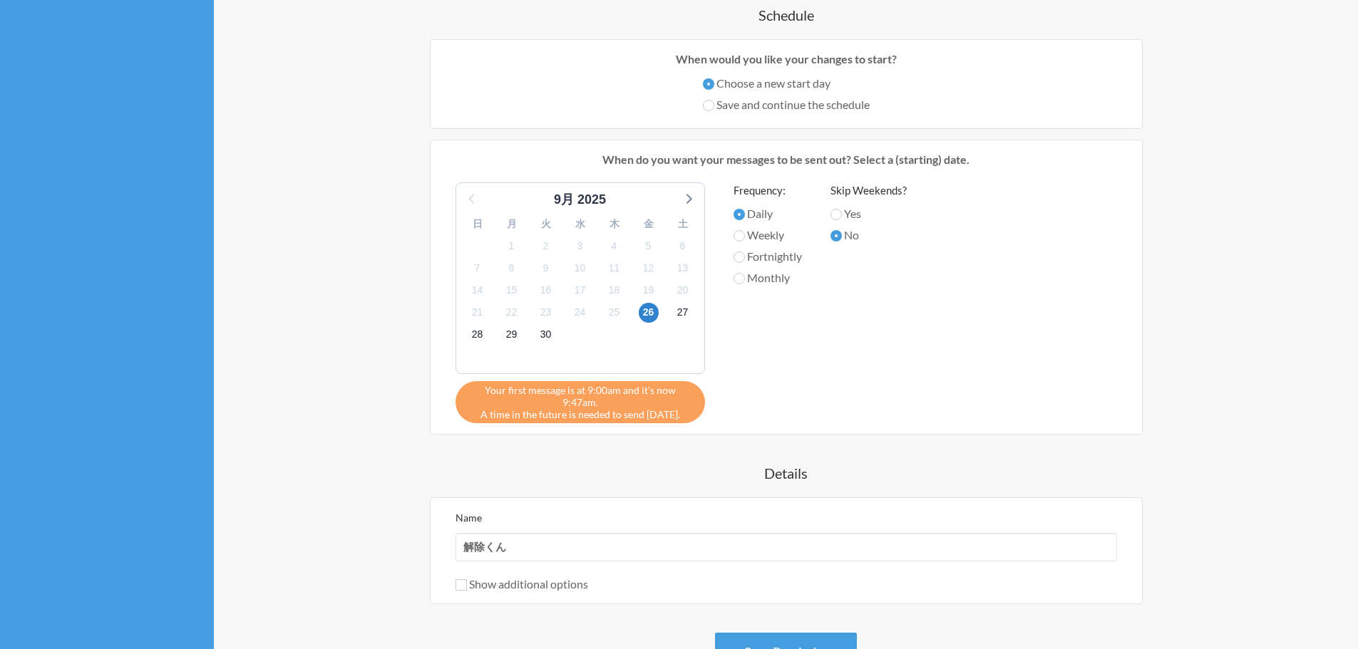
scroll to position [1354, 0]
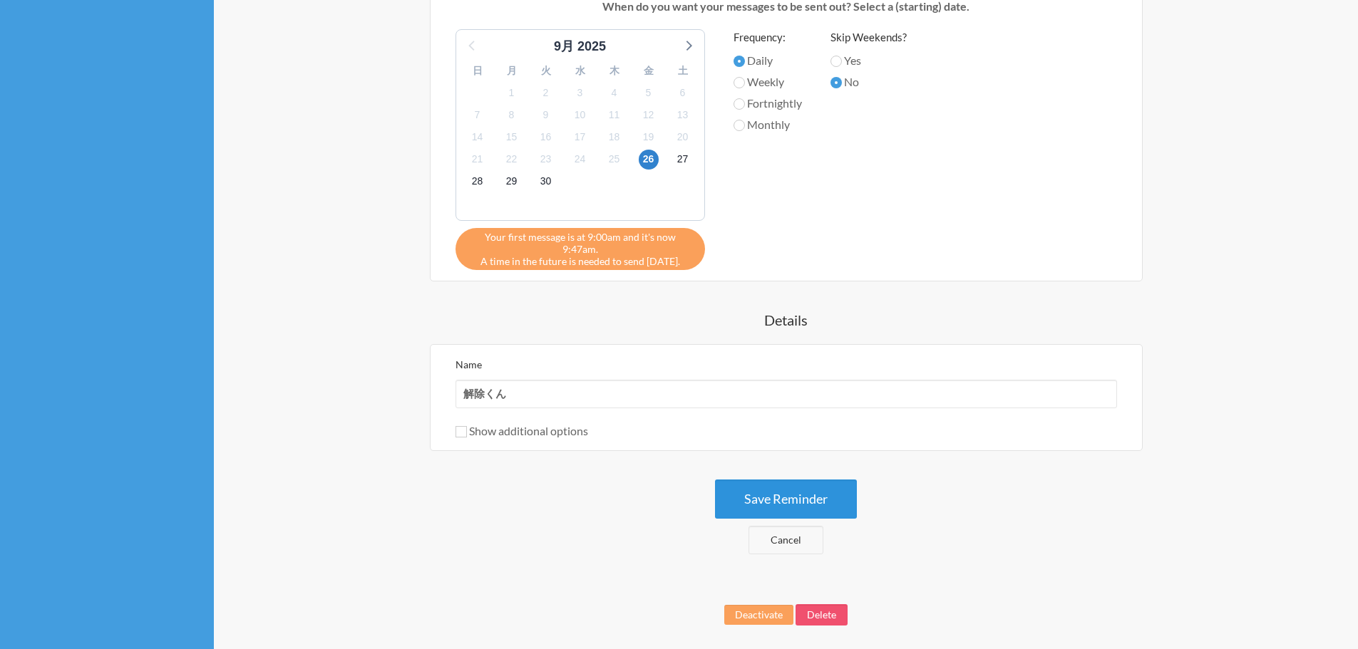
click at [839, 487] on button "Save Reminder" at bounding box center [786, 499] width 142 height 39
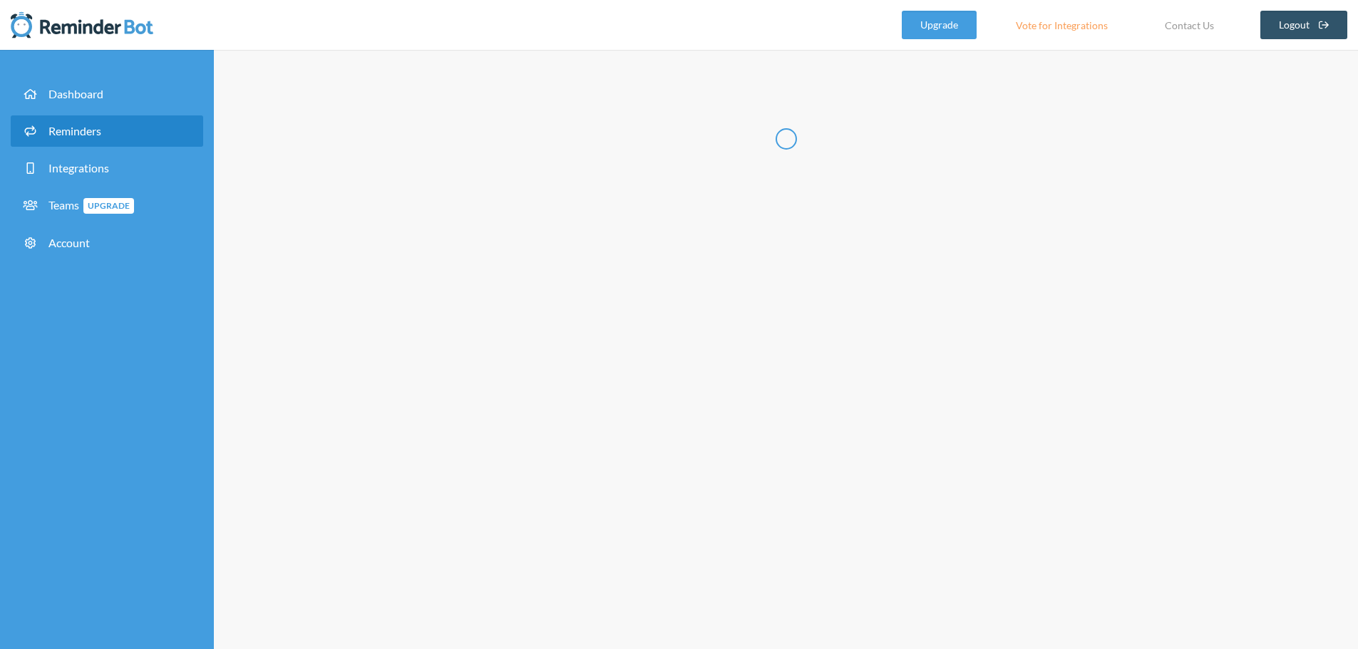
scroll to position [0, 0]
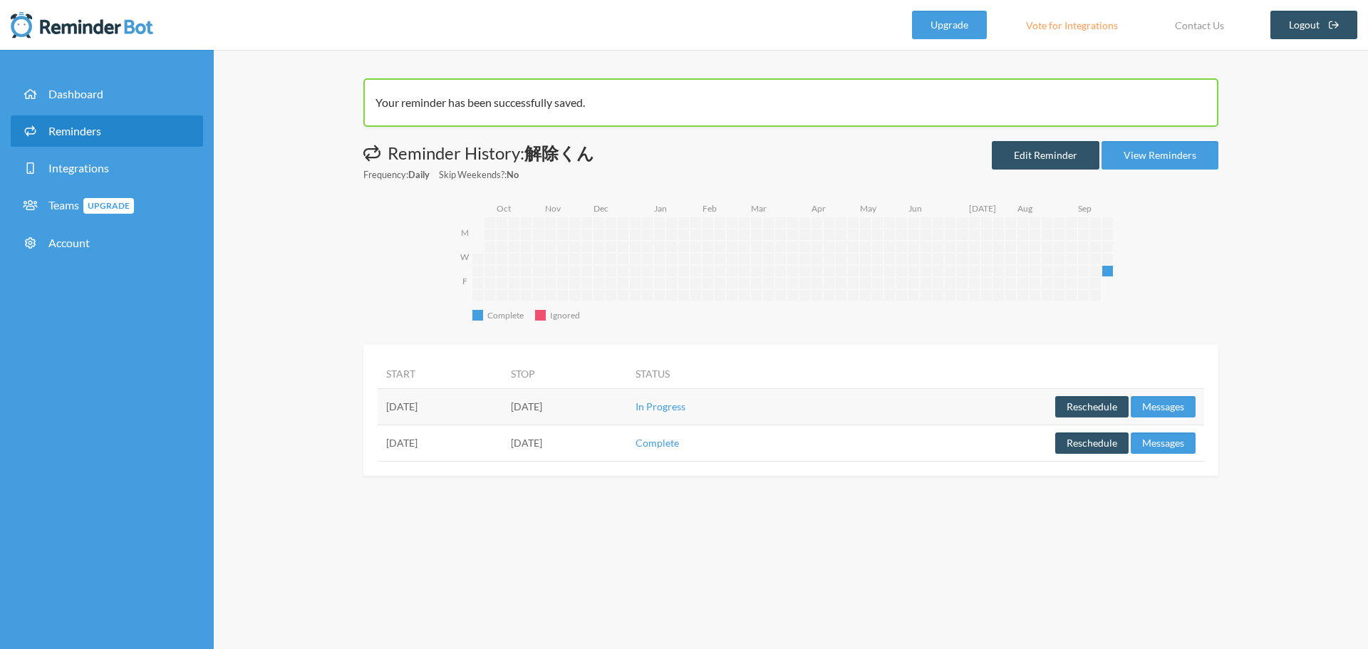
click at [109, 143] on link "Reminders" at bounding box center [107, 130] width 192 height 31
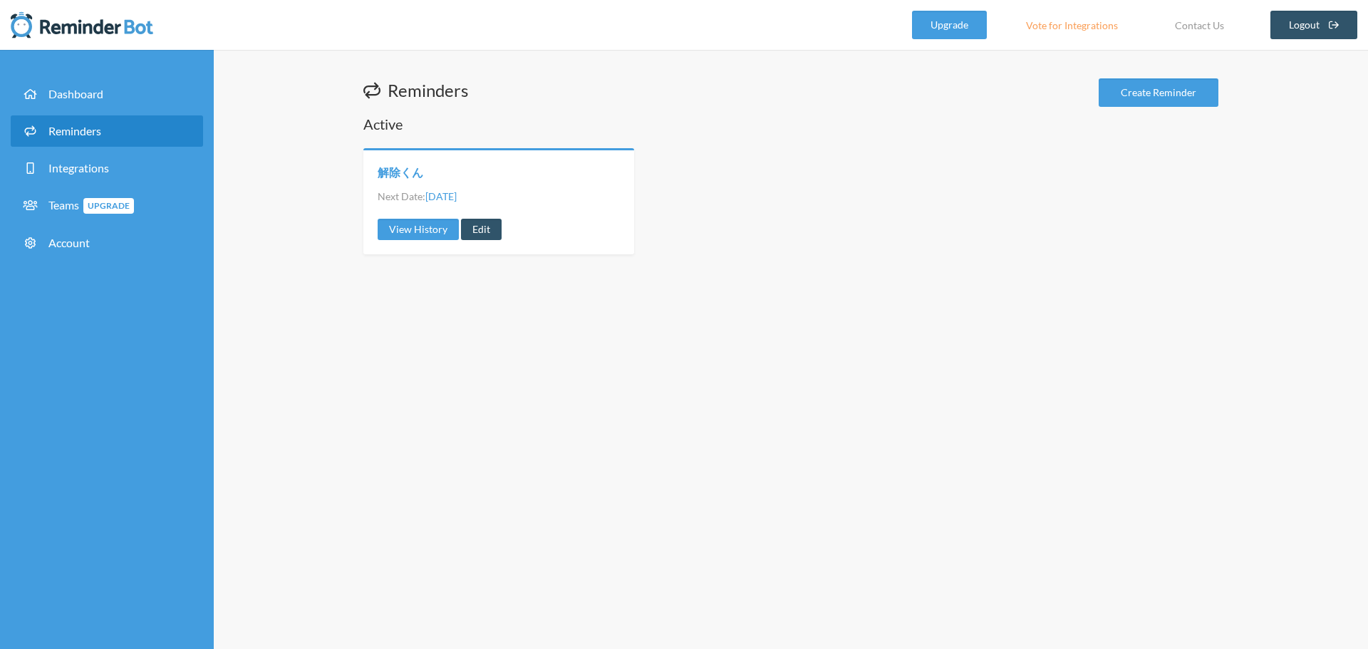
click at [388, 175] on link "解除くん" at bounding box center [401, 173] width 46 height 16
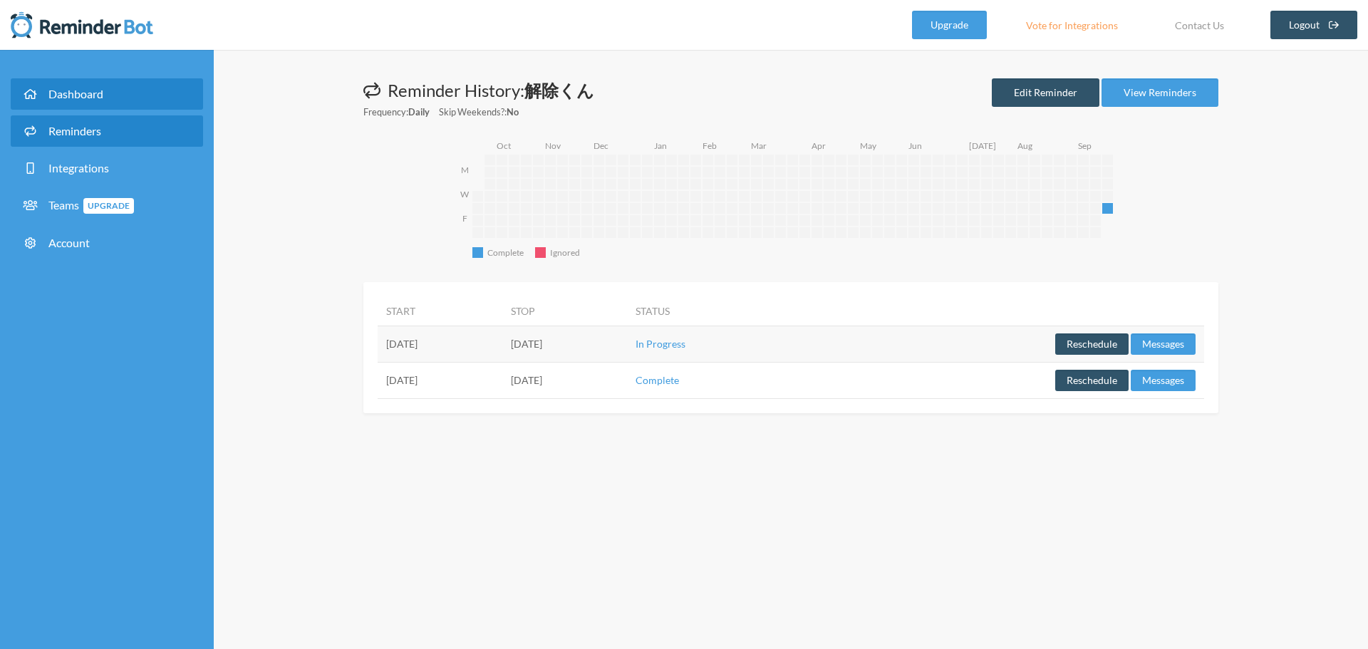
click at [87, 105] on link "Dashboard" at bounding box center [107, 93] width 192 height 31
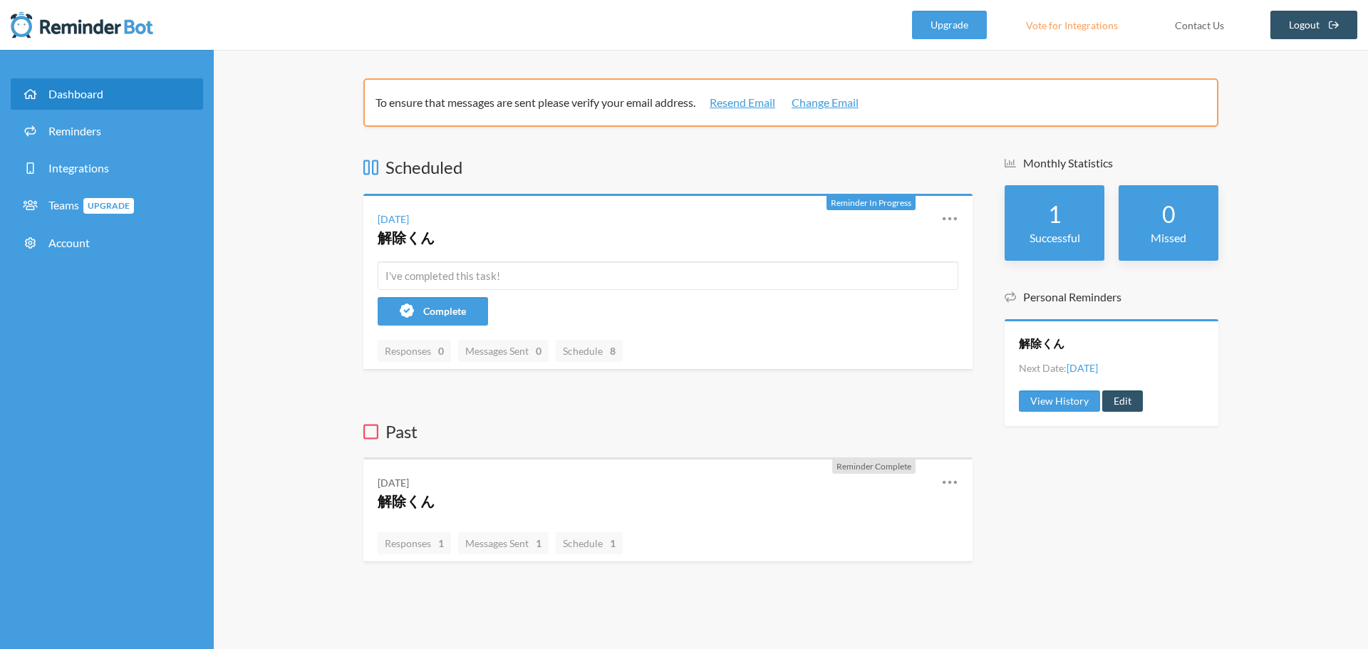
click at [1180, 18] on link "Contact Us" at bounding box center [1199, 25] width 85 height 29
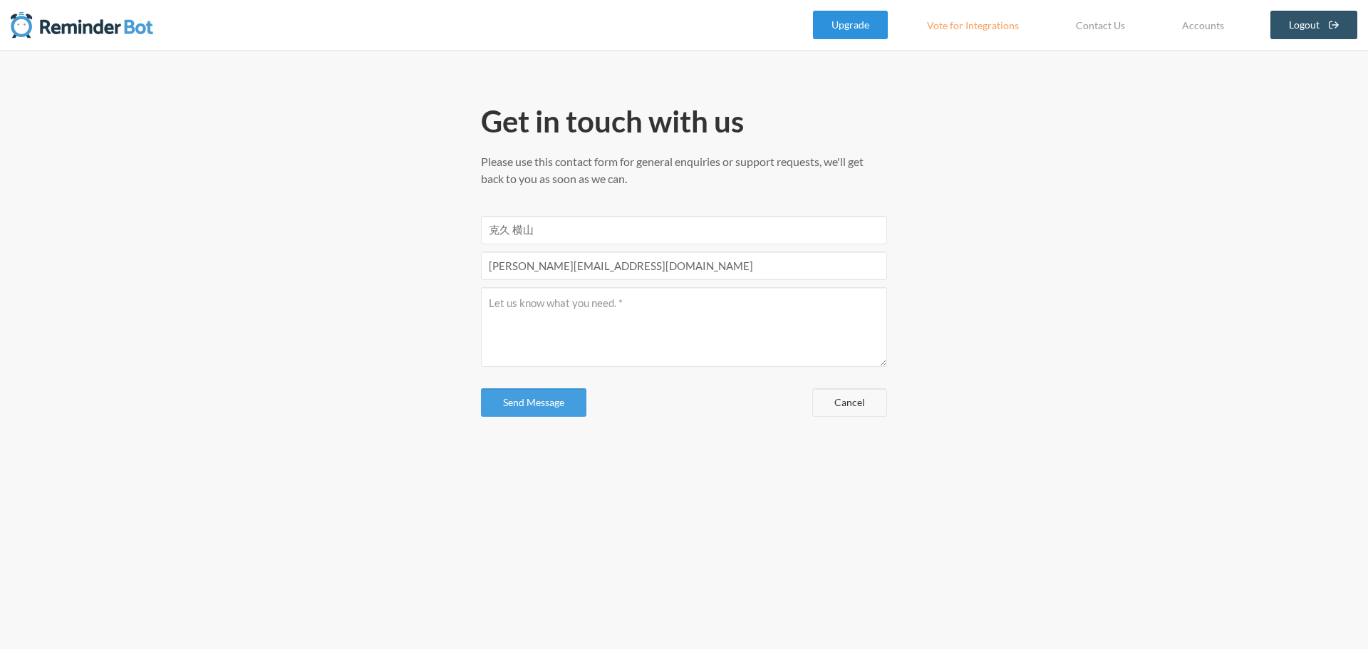
click at [862, 23] on link "Upgrade" at bounding box center [850, 25] width 75 height 29
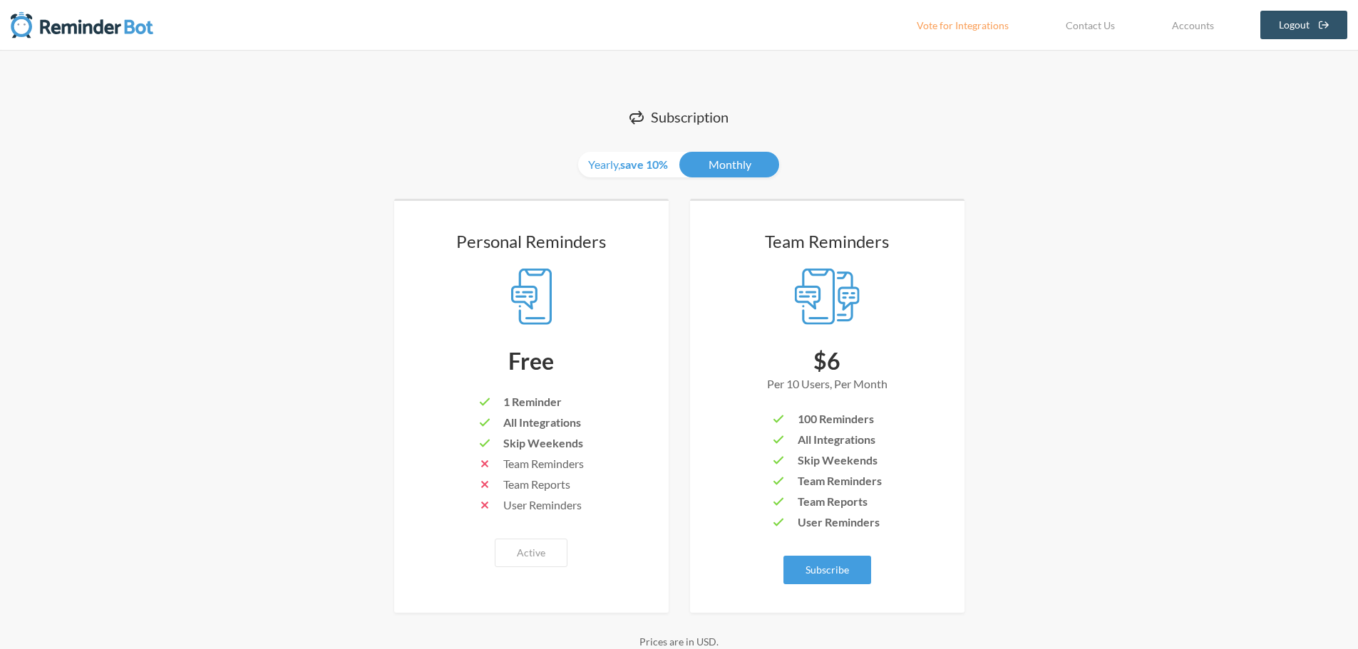
click at [125, 33] on img at bounding box center [82, 25] width 143 height 29
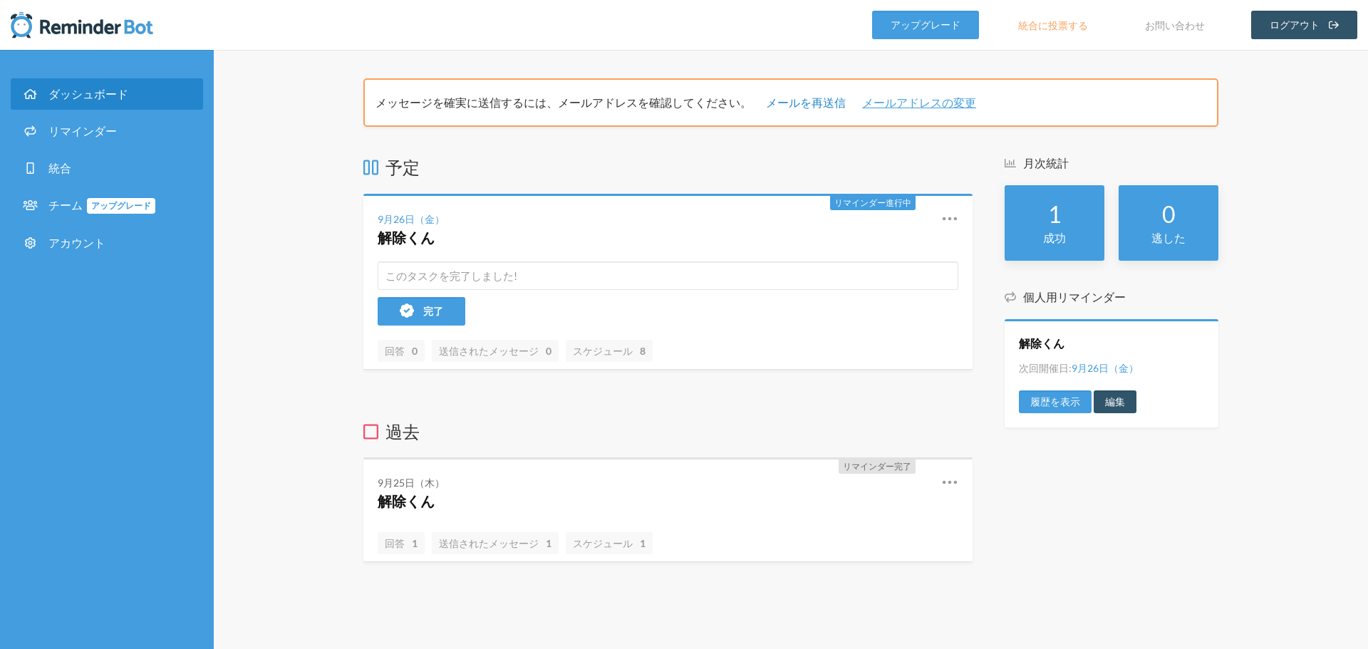
click at [830, 108] on font "メールを再送信" at bounding box center [806, 103] width 80 height 14
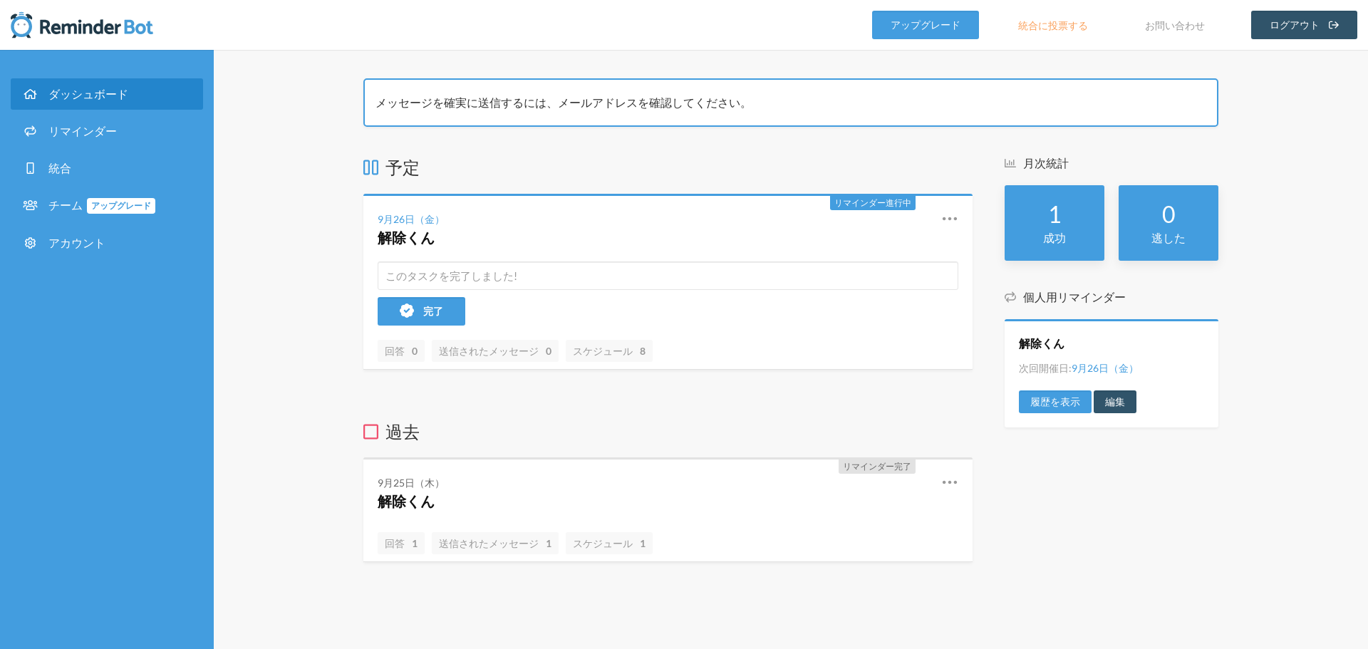
click at [1073, 20] on font "統合に投票する" at bounding box center [1053, 25] width 70 height 12
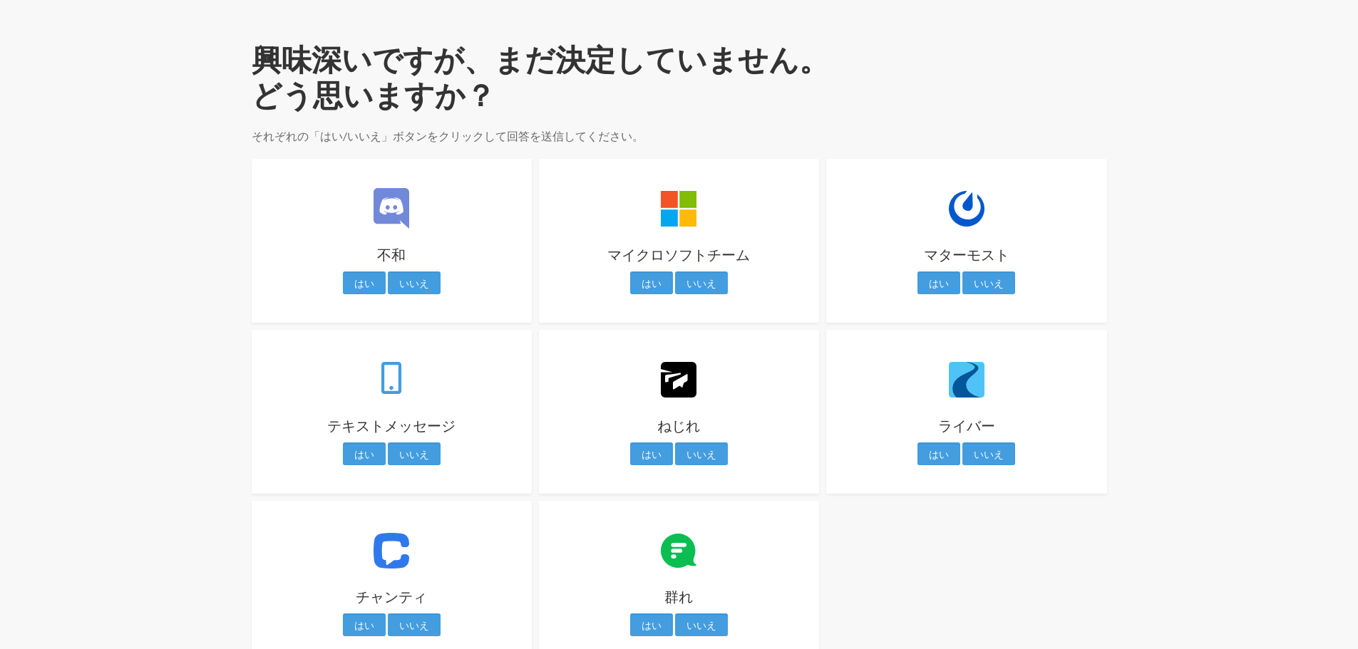
scroll to position [71, 0]
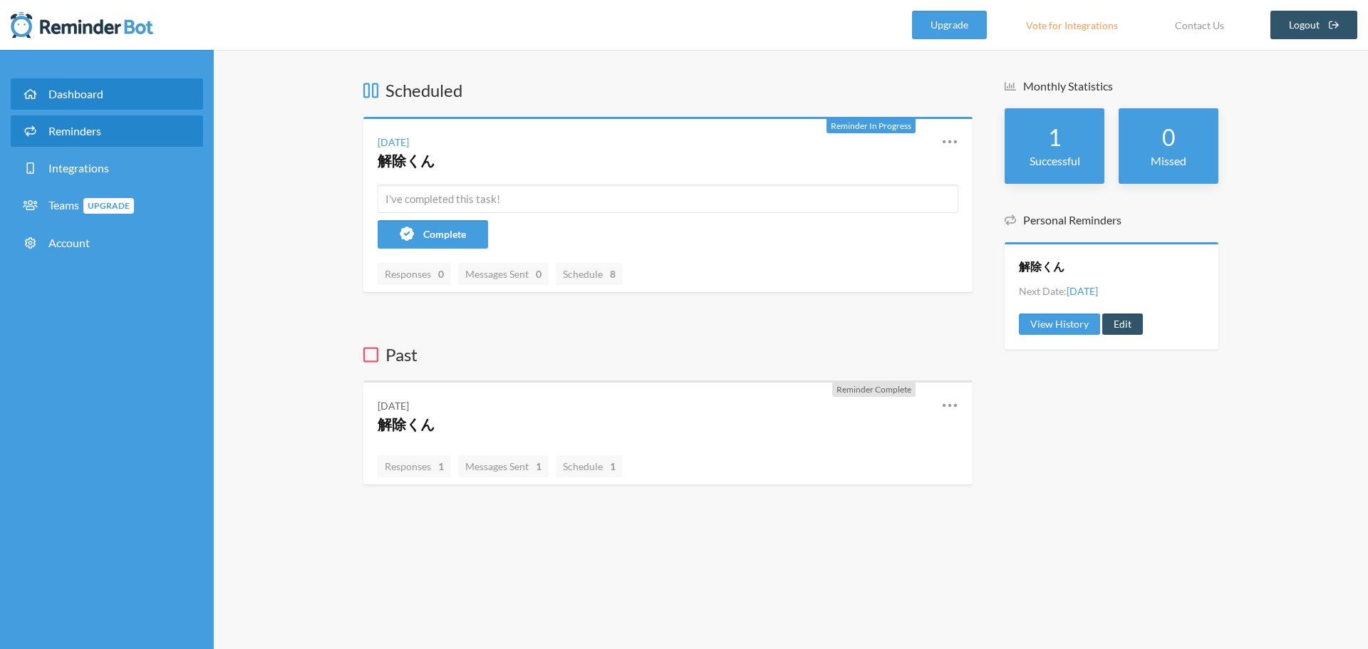
click at [96, 133] on span "Reminders" at bounding box center [74, 131] width 53 height 14
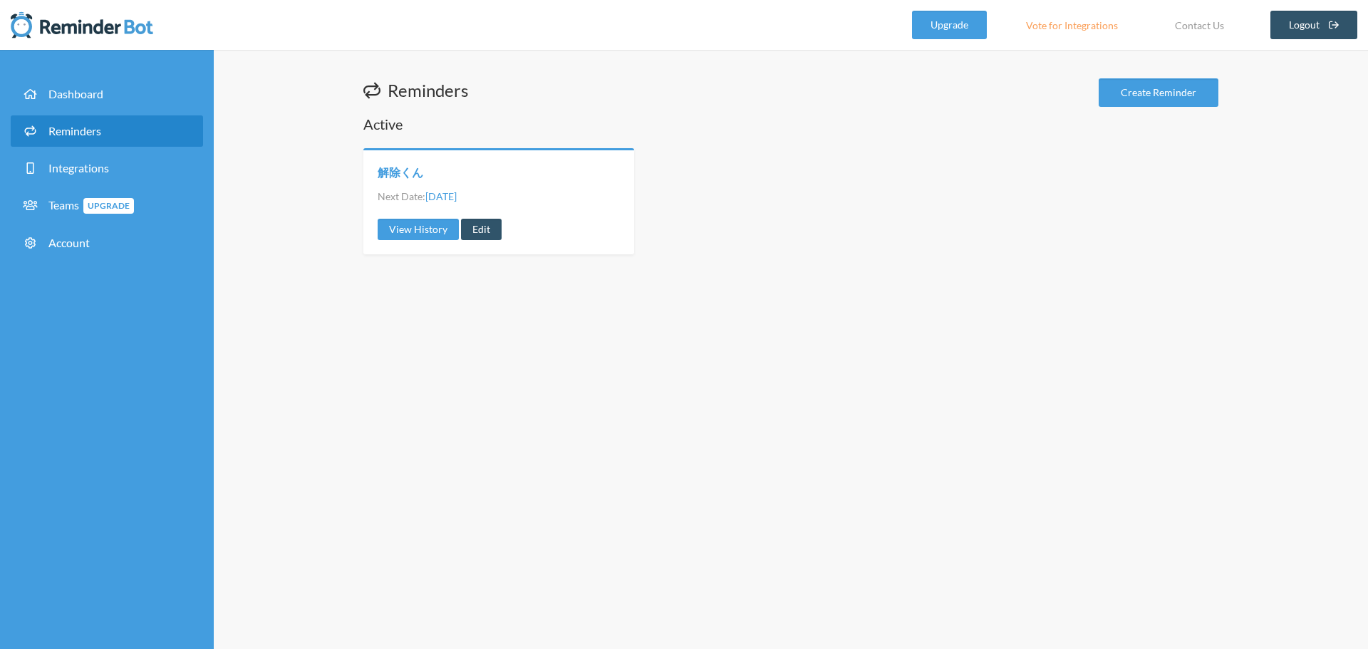
click at [416, 177] on link "解除くん" at bounding box center [401, 173] width 46 height 16
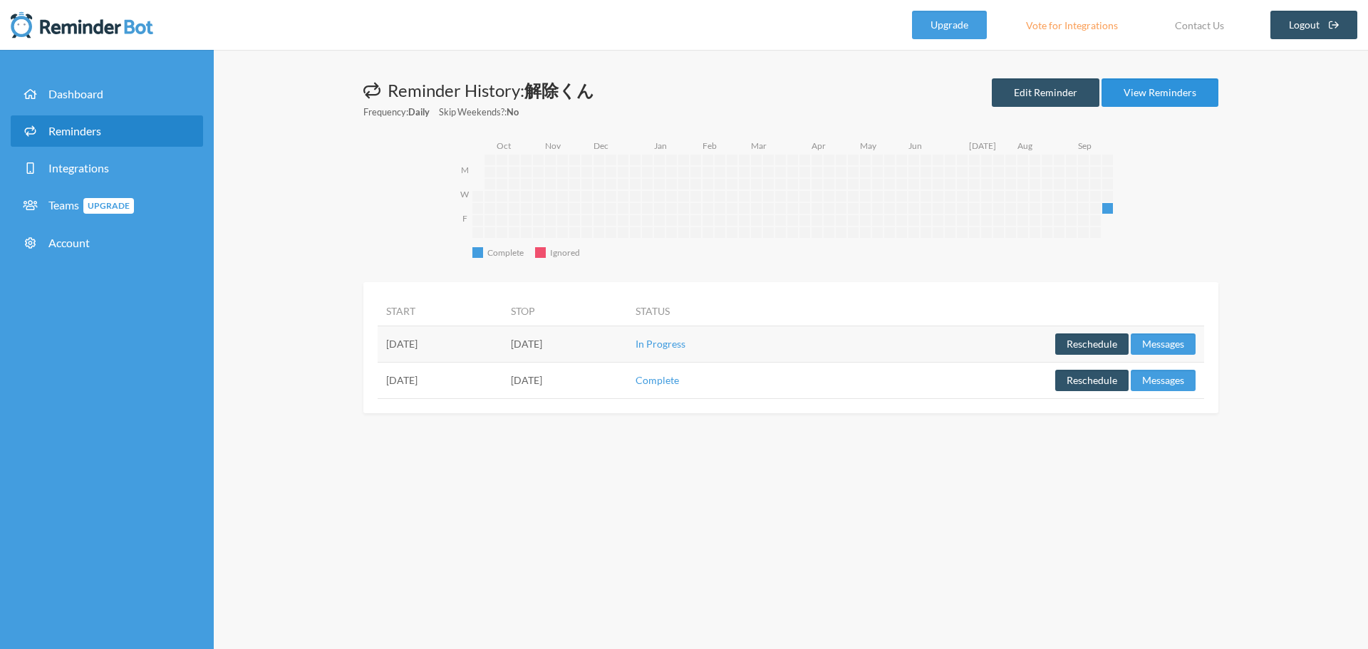
click at [1152, 91] on link "View Reminders" at bounding box center [1160, 92] width 117 height 29
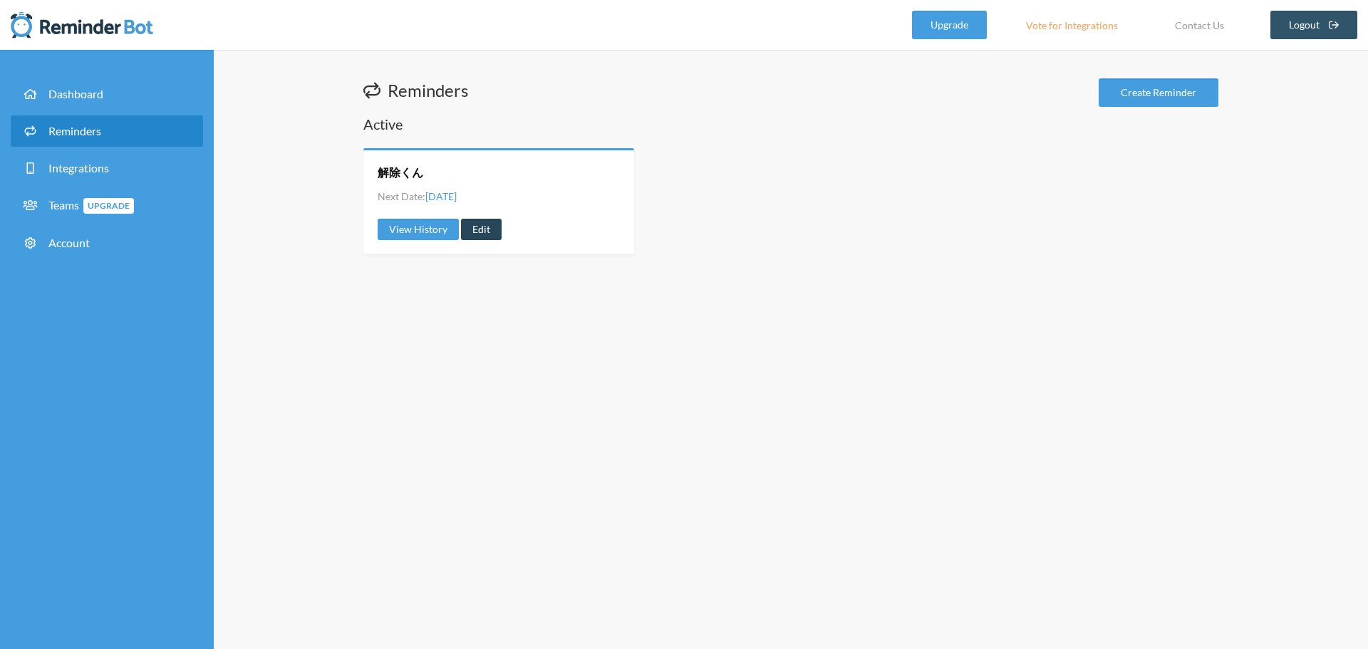
click at [483, 234] on link "Edit" at bounding box center [481, 229] width 41 height 21
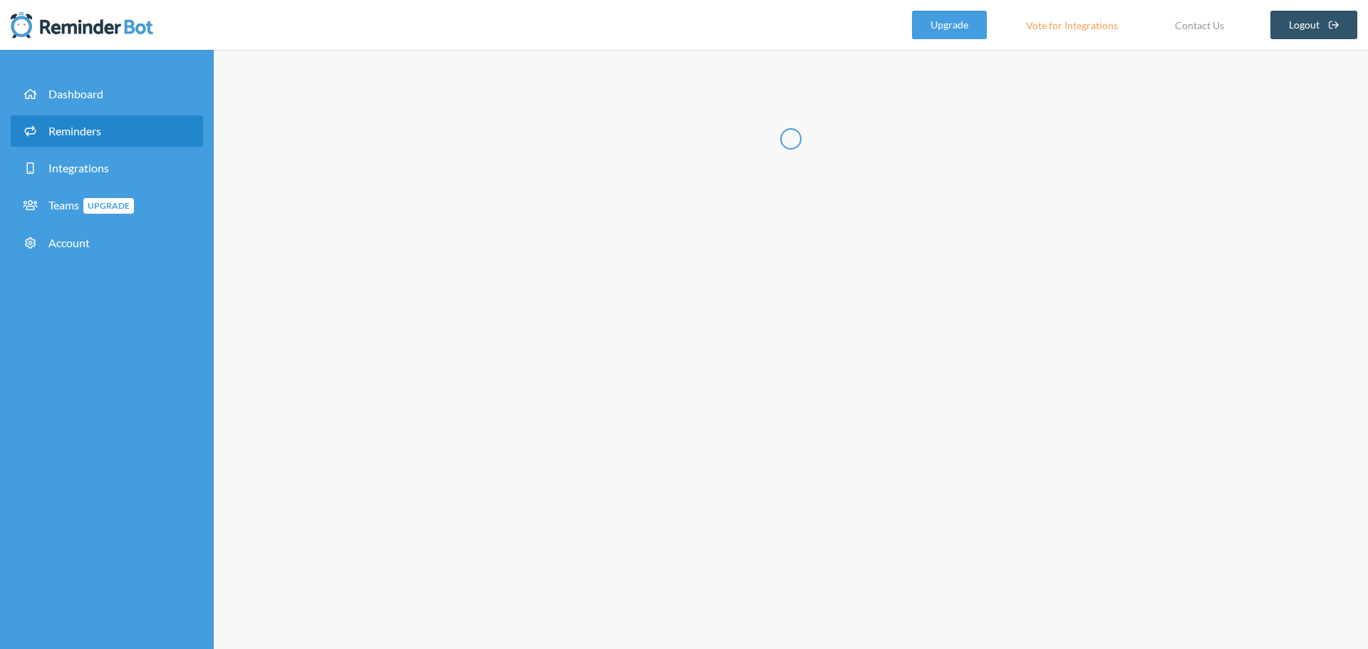
radio input "false"
radio input "true"
type input "解除くん"
select select "09:00:00"
select select "spaces/AAQAdQxCQy8"
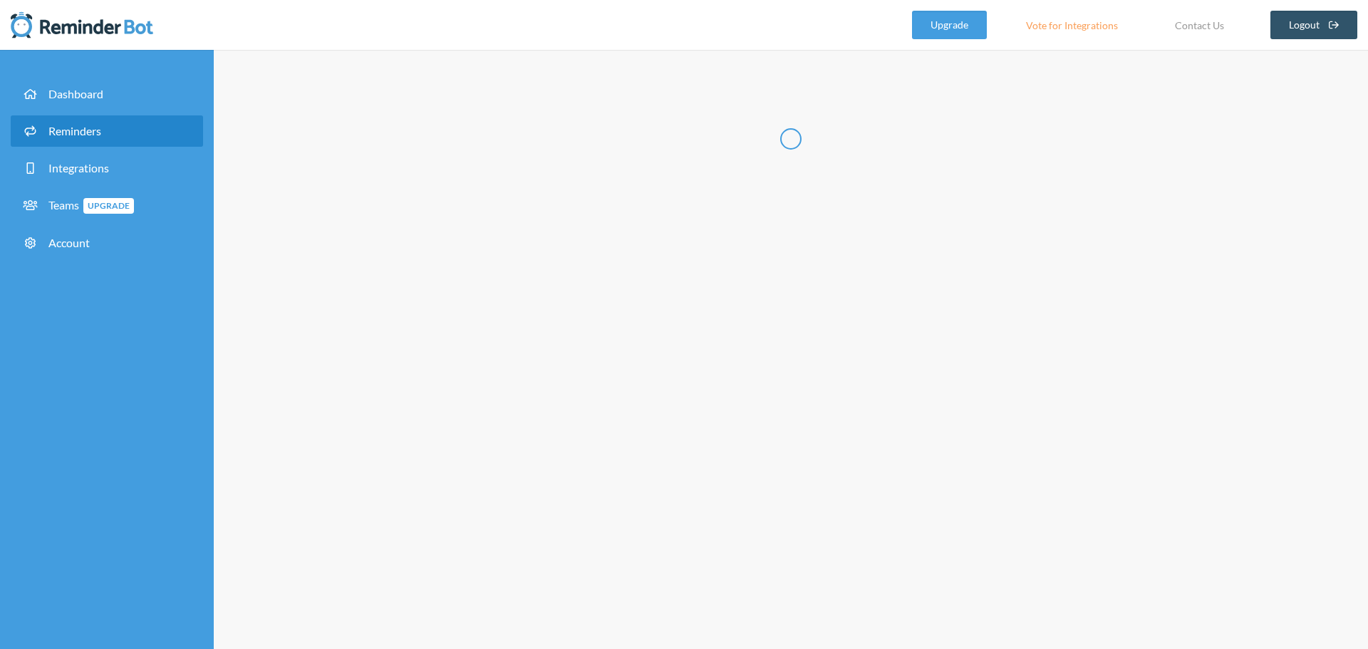
select select "10:00:00"
select select "spaces/AAQAdQxCQy8"
select select "12:00:00"
select select "spaces/AAQAdQxCQy8"
select select "13:00:00"
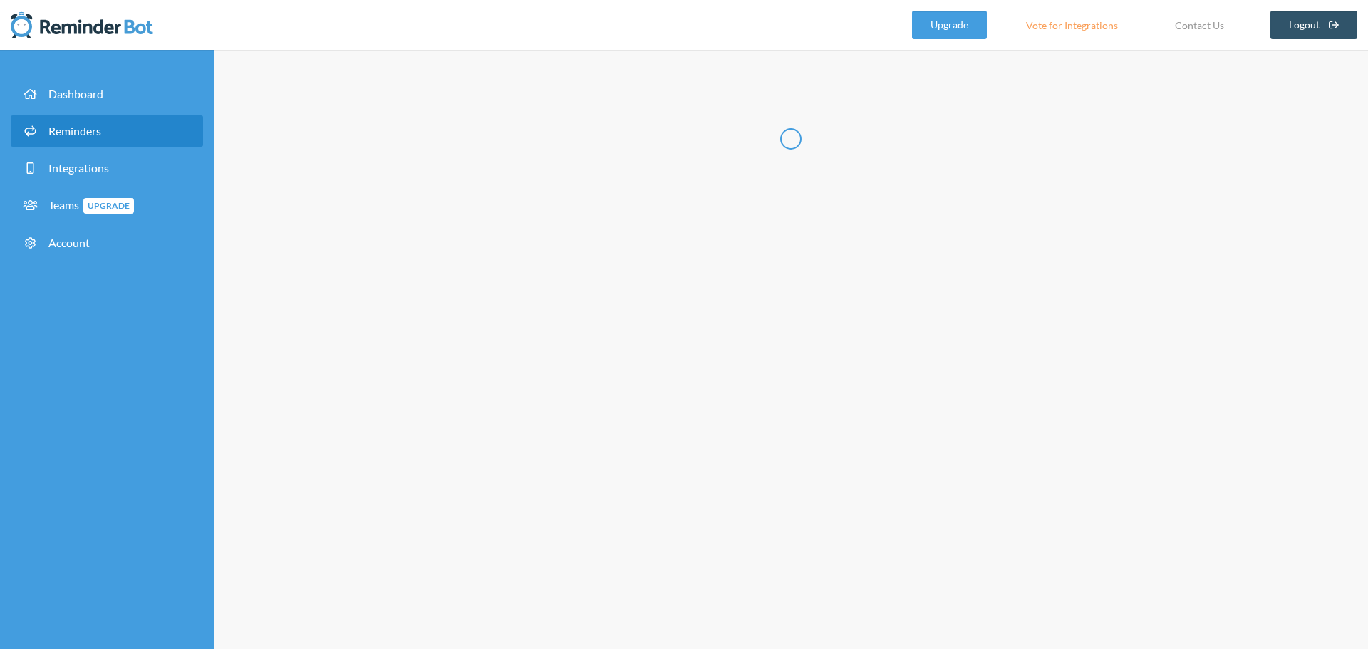
select select "15:00:00"
select select "spaces/AAQAdQxCQy8"
select select "16:00:00"
select select "spaces/AAQAdQxCQy8"
select select "17:00:00"
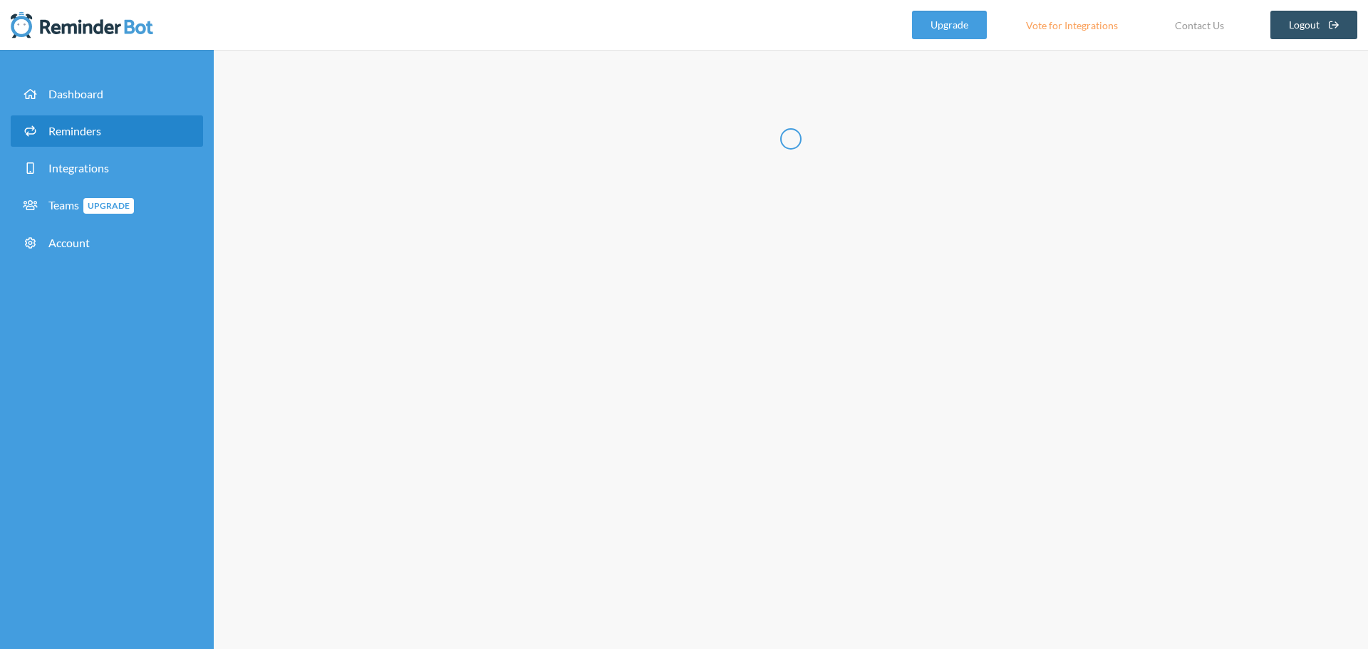
select select "spaces/AAQAdQxCQy8"
select select "18:00:00"
select select "spaces/AAQAdQxCQy8"
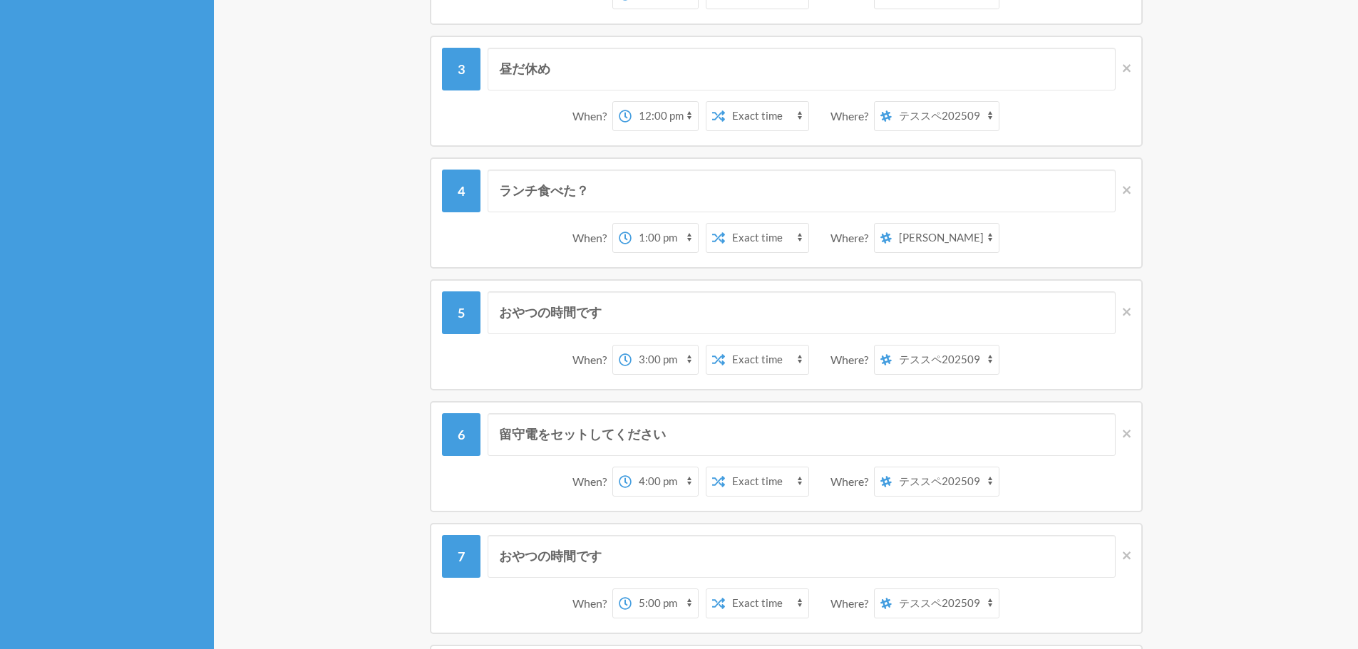
scroll to position [428, 0]
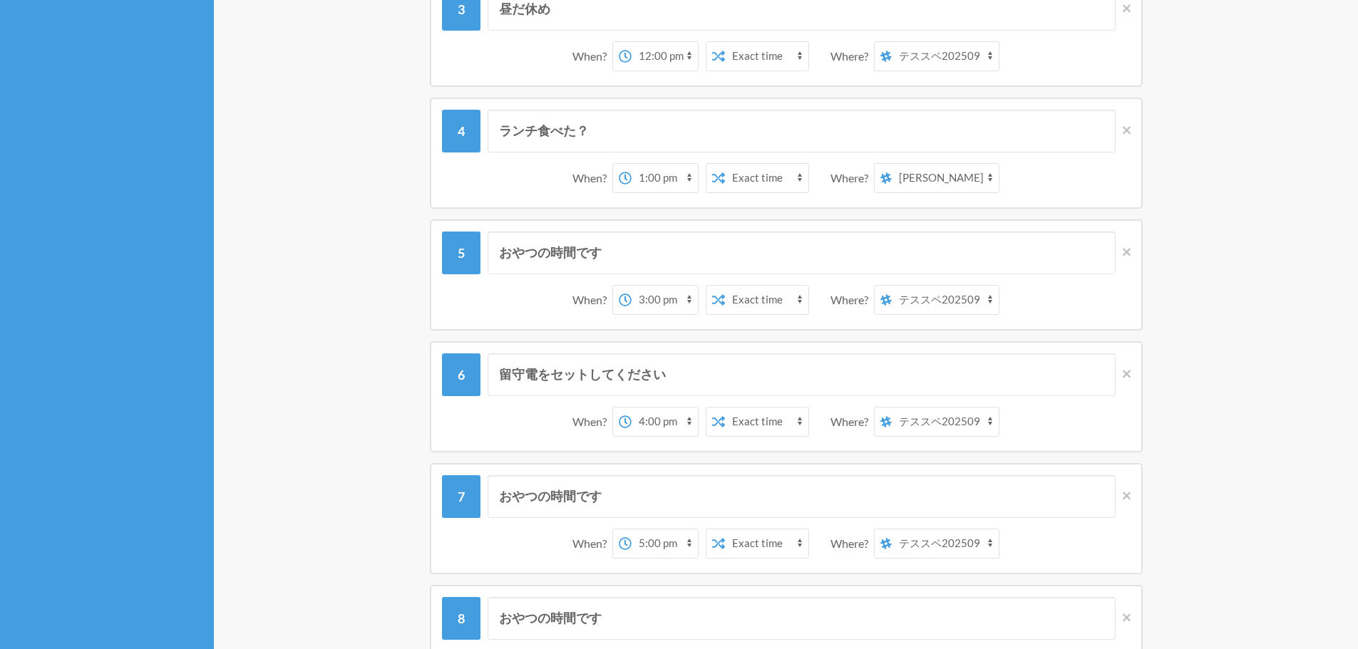
click at [919, 180] on select "[PERSON_NAME] テススペ202509 マイスペース" at bounding box center [945, 178] width 107 height 29
select select "spaces/AAQAdQxCQy8"
click at [892, 164] on select "[PERSON_NAME] テススペ202509 マイスペース" at bounding box center [945, 178] width 107 height 29
click at [1267, 367] on div "Edit Reminder: 解除くん View History Messages are not sending from this deactivated…" at bounding box center [786, 642] width 1144 height 2040
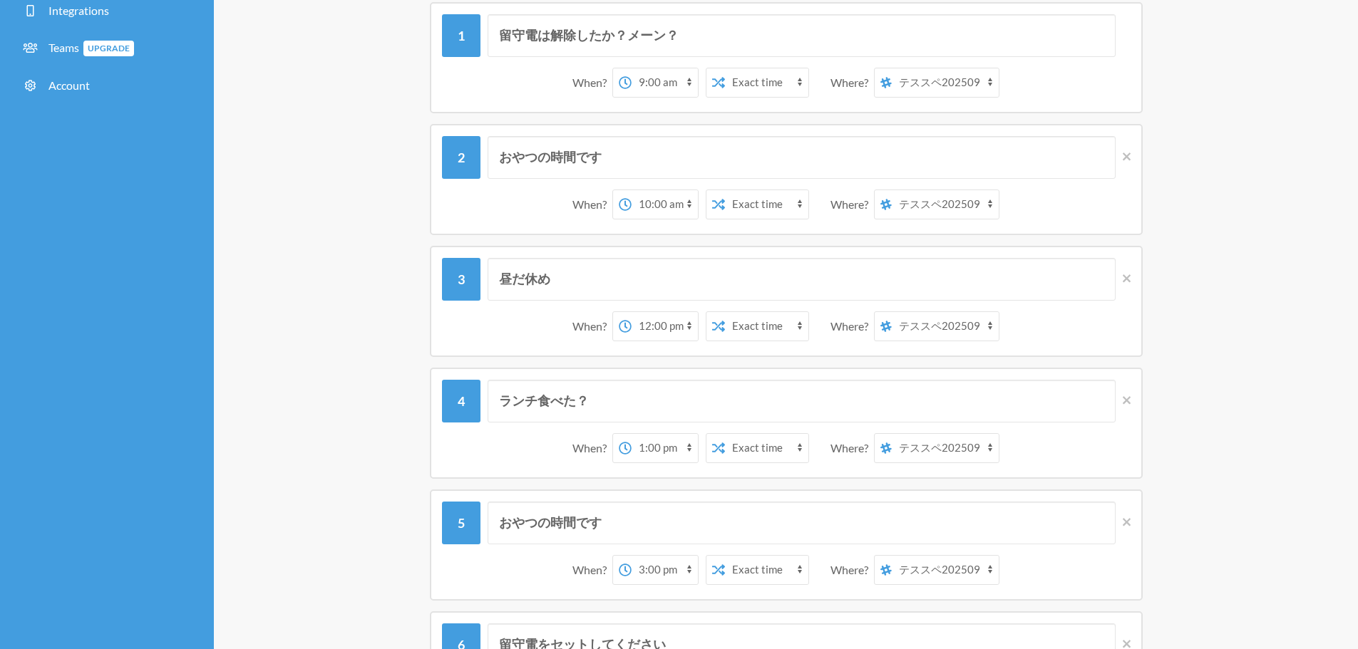
scroll to position [0, 0]
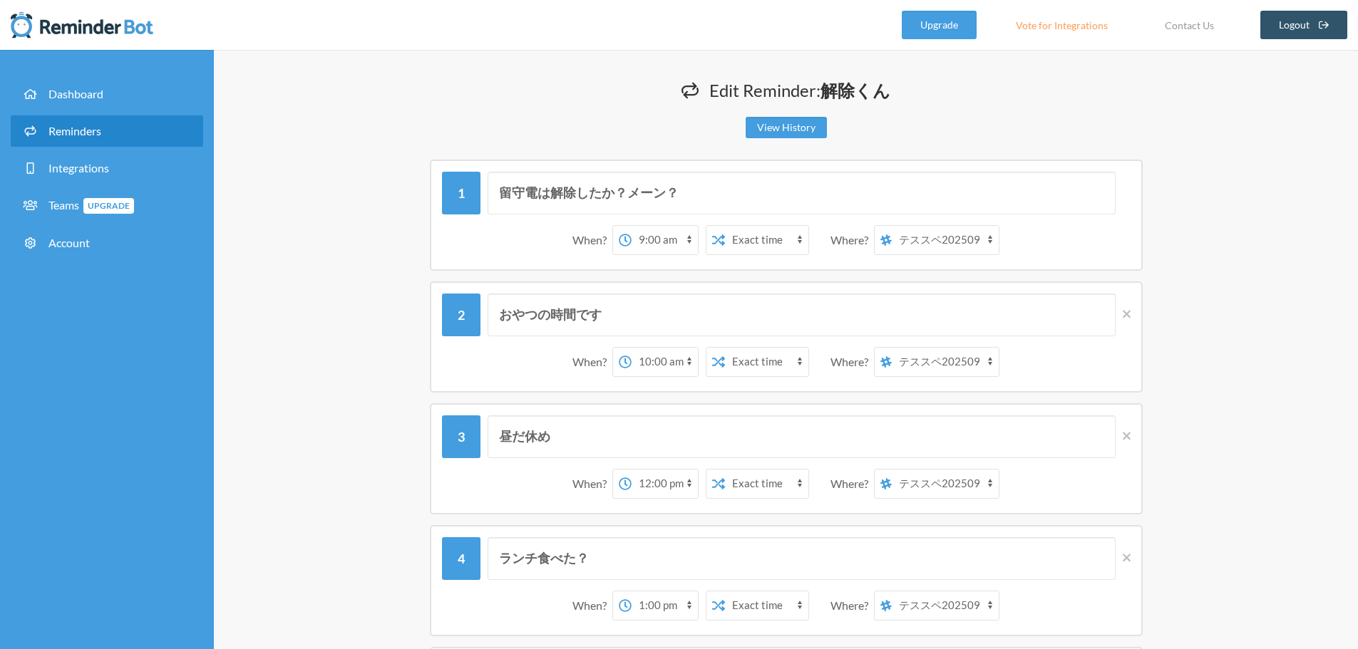
drag, startPoint x: 699, startPoint y: 0, endPoint x: 386, endPoint y: 97, distance: 328.2
click at [386, 97] on h1 "Edit Reminder: 解除くん" at bounding box center [785, 90] width 855 height 24
click at [67, 31] on img at bounding box center [82, 25] width 143 height 29
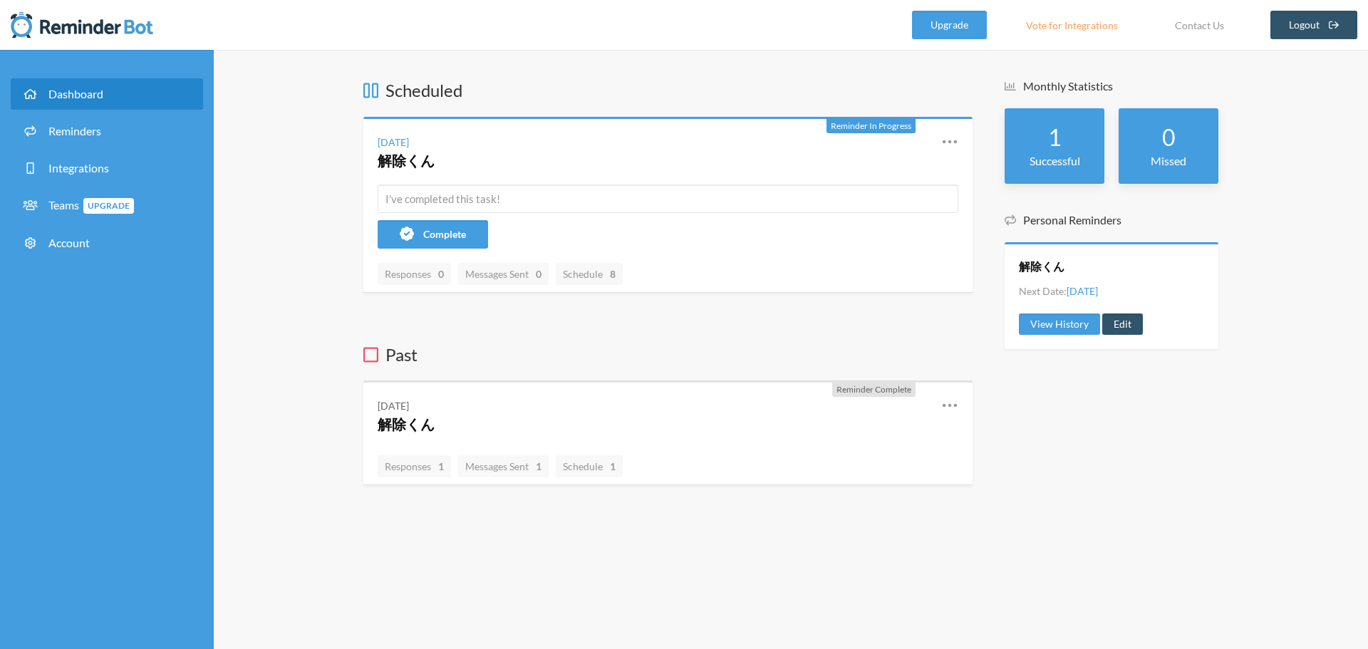
click at [377, 358] on icon at bounding box center [370, 354] width 15 height 15
click at [464, 420] on h4 "解除くん" at bounding box center [649, 424] width 542 height 20
drag, startPoint x: 694, startPoint y: 0, endPoint x: 1081, endPoint y: 439, distance: 585.3
click at [1081, 439] on div "Monthly Statistics 1 Successful 0 Missed Personal Reminders 解除くん Next Date: Fri…" at bounding box center [1112, 306] width 214 height 457
click at [47, 142] on link "Reminders" at bounding box center [107, 130] width 192 height 31
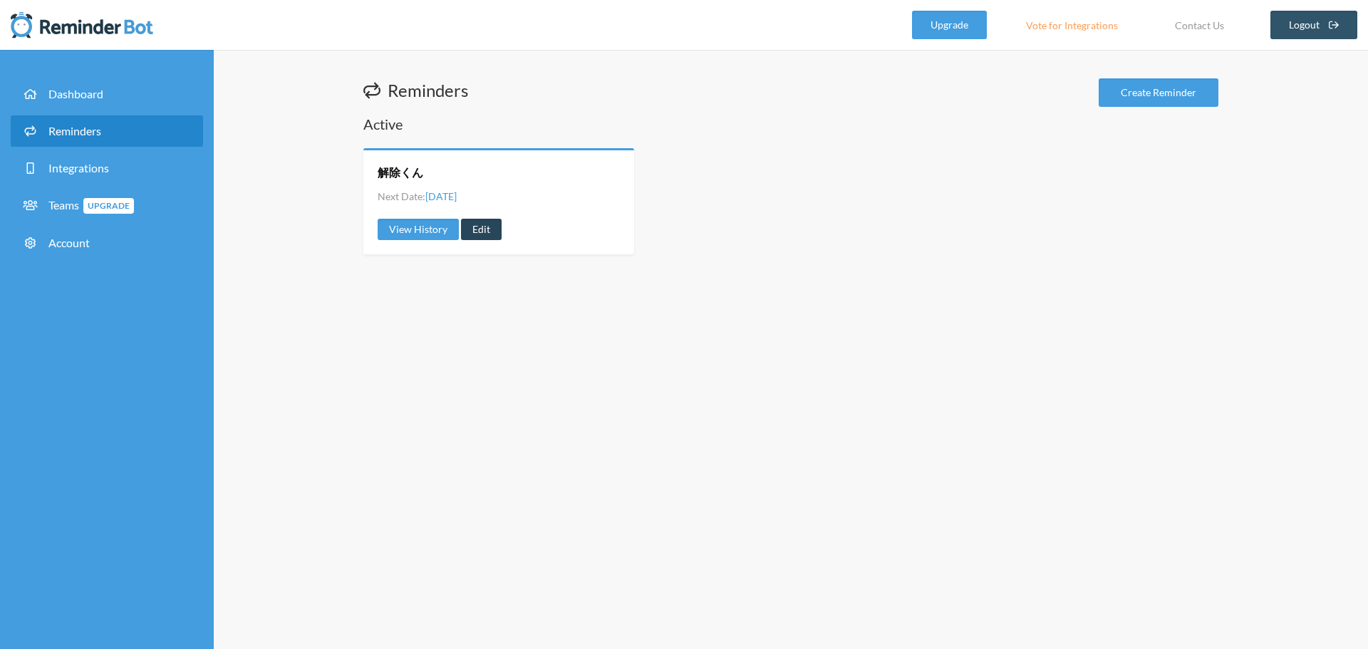
click at [485, 232] on link "Edit" at bounding box center [481, 229] width 41 height 21
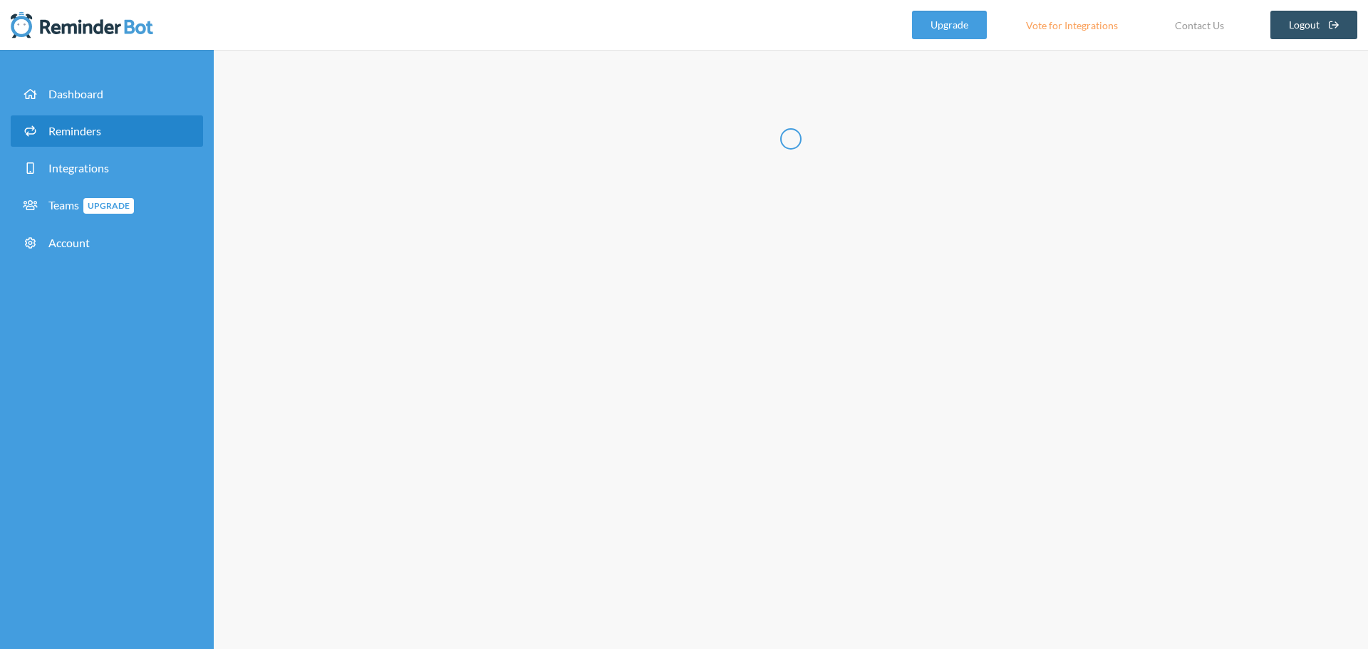
radio input "false"
radio input "true"
type input "解除くん"
select select "09:00:00"
select select "10:00:00"
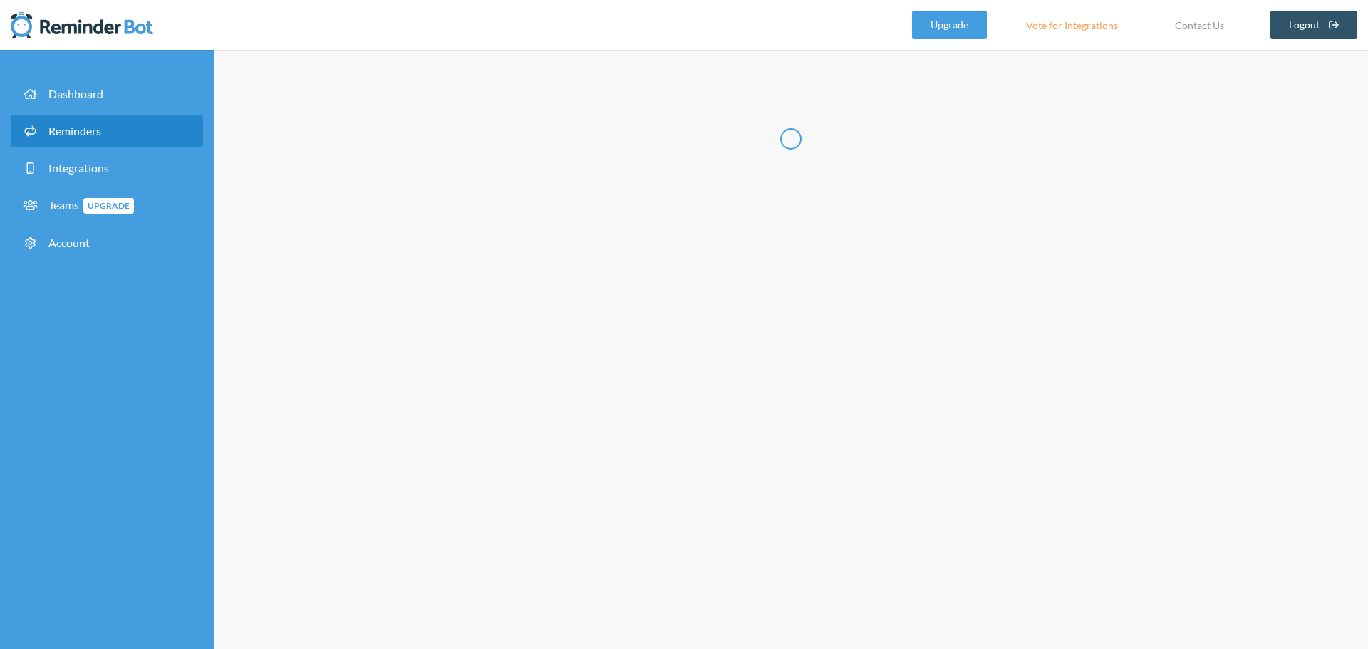
select select "12:00:00"
select select "13:00:00"
select select "15:00:00"
select select "16:00:00"
select select "17:00:00"
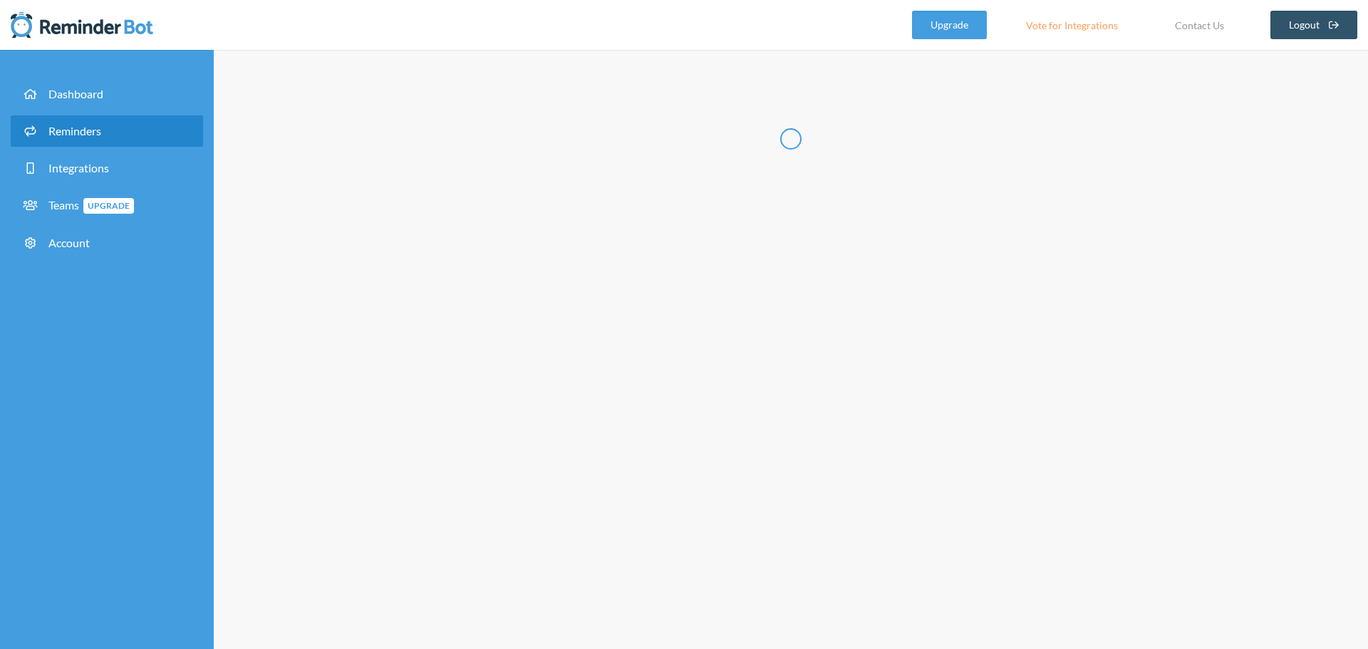
select select "18:00:00"
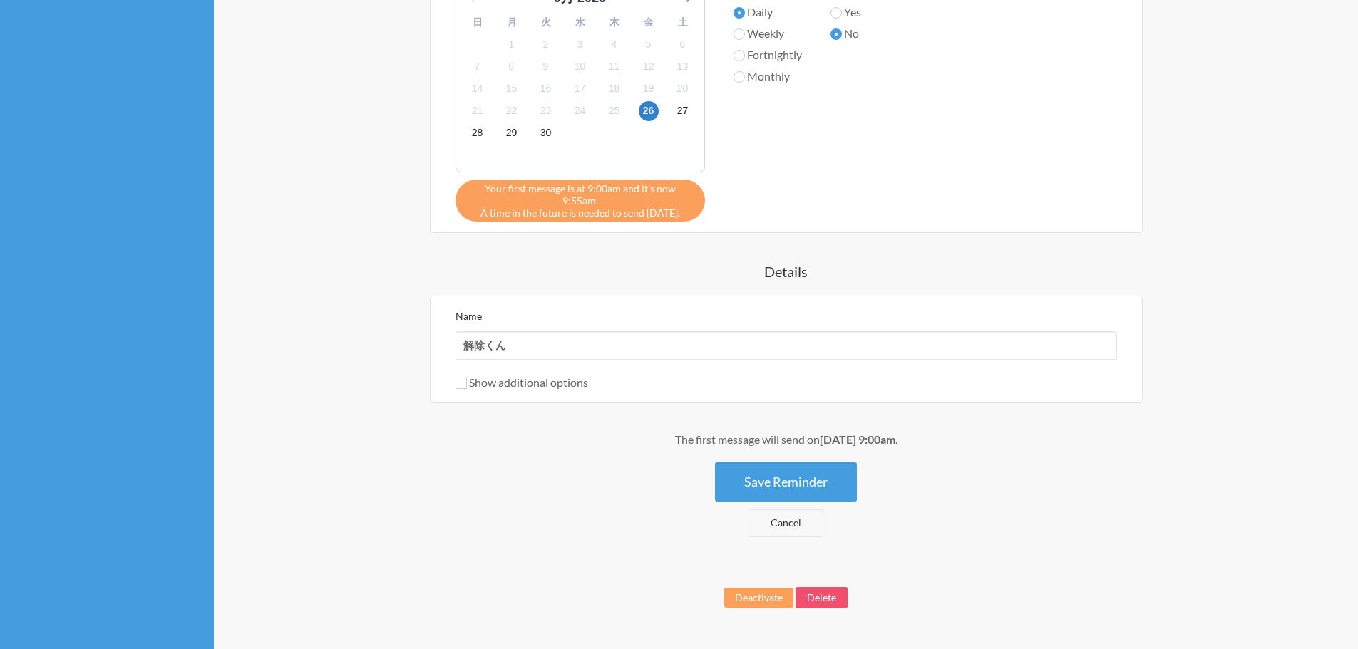
scroll to position [1428, 0]
